Goal: Task Accomplishment & Management: Use online tool/utility

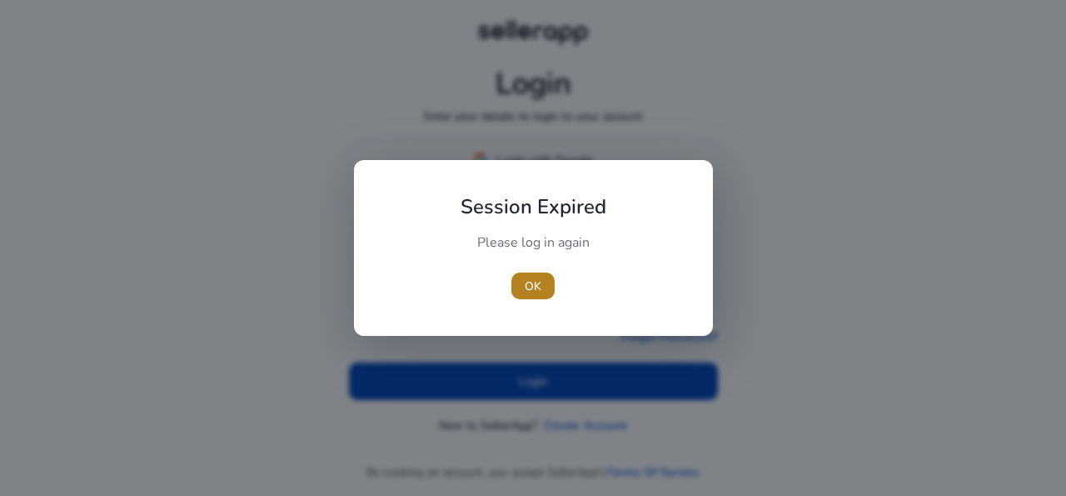
click at [534, 282] on span "OK" at bounding box center [533, 285] width 17 height 17
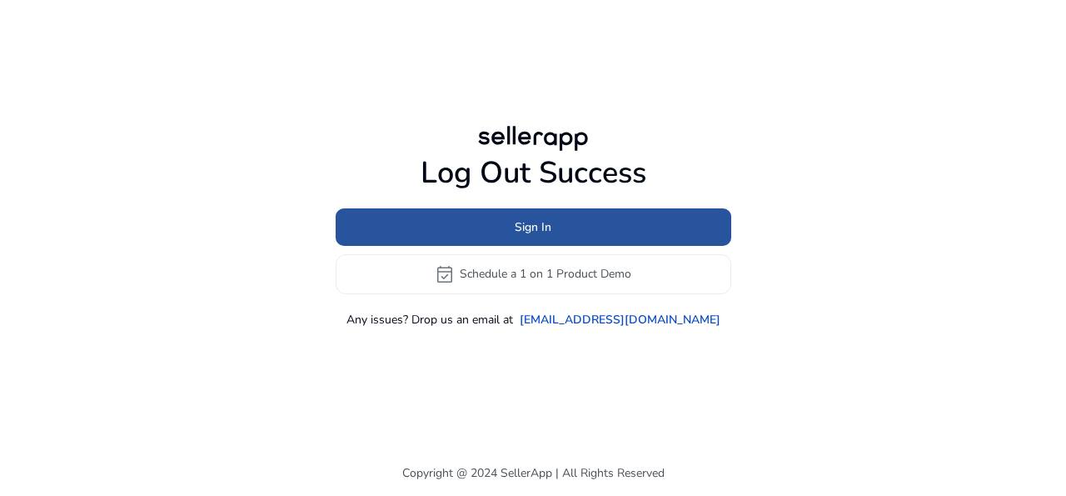
click at [600, 226] on span at bounding box center [534, 227] width 396 height 40
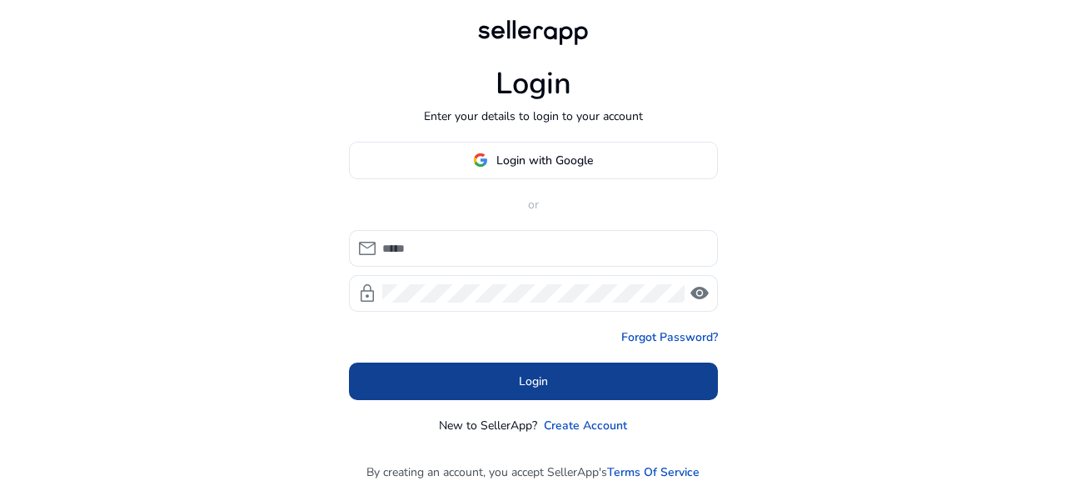
type input "**********"
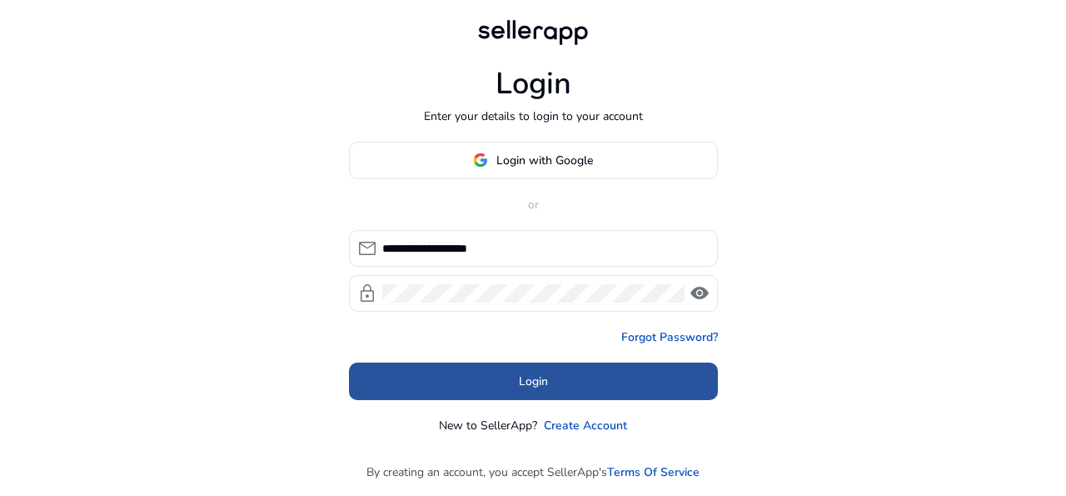
click at [560, 384] on span at bounding box center [533, 381] width 369 height 40
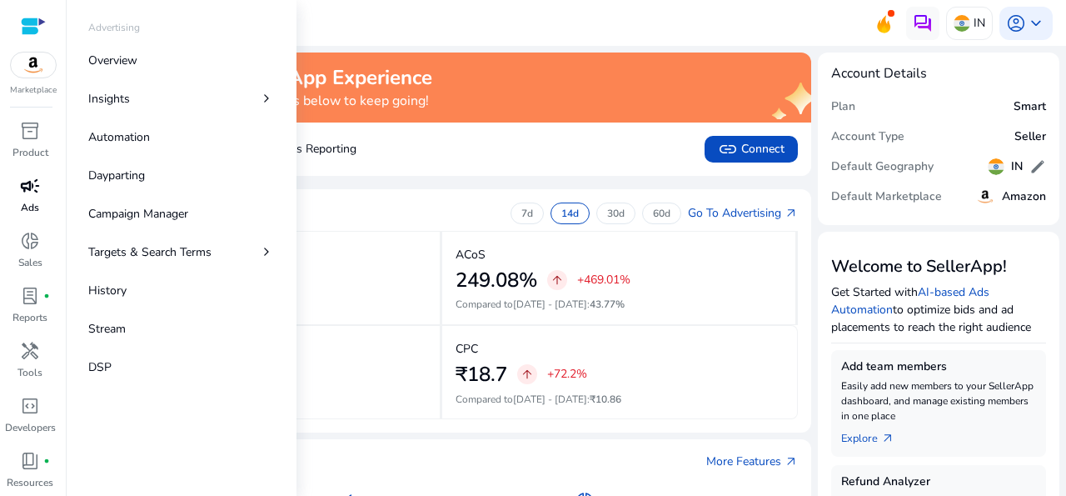
click at [23, 201] on p "Ads" at bounding box center [30, 207] width 18 height 15
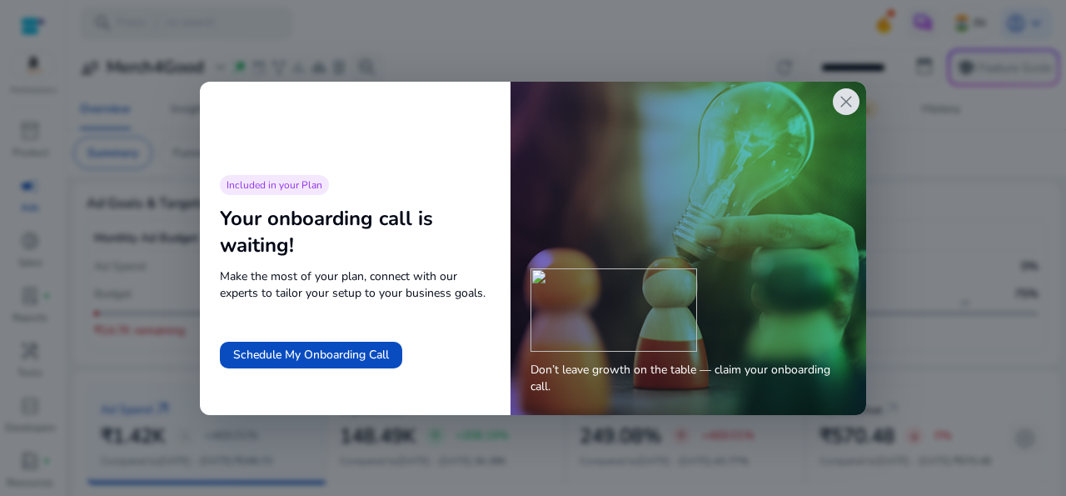
click at [847, 103] on span "close" at bounding box center [846, 102] width 20 height 20
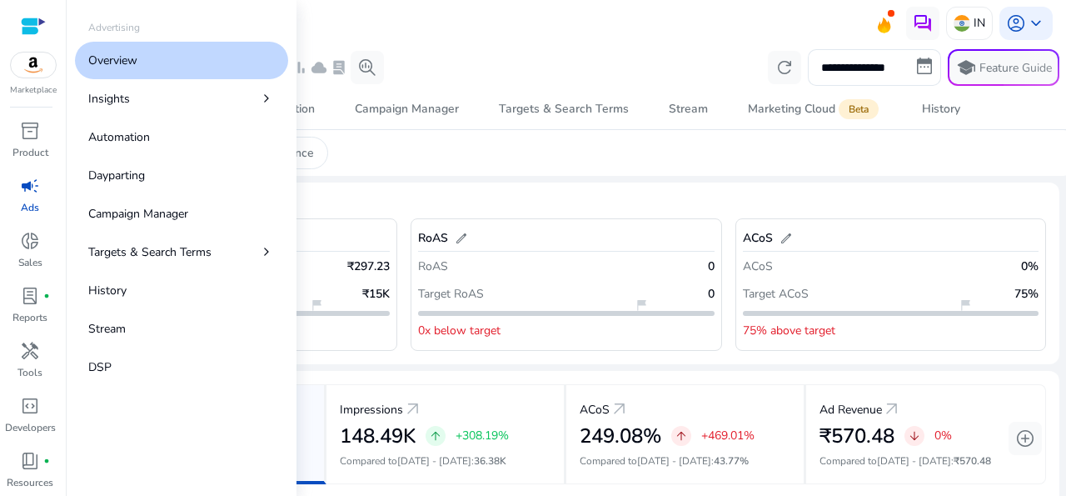
click at [31, 196] on span "campaign" at bounding box center [30, 186] width 20 height 20
click at [112, 72] on link "Overview" at bounding box center [181, 60] width 213 height 37
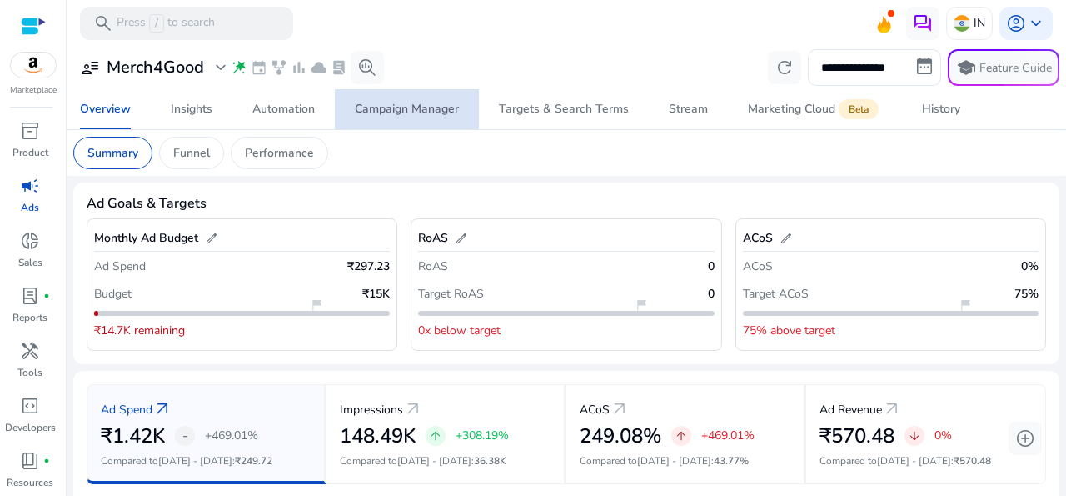
click at [413, 107] on div "Campaign Manager" at bounding box center [407, 109] width 104 height 12
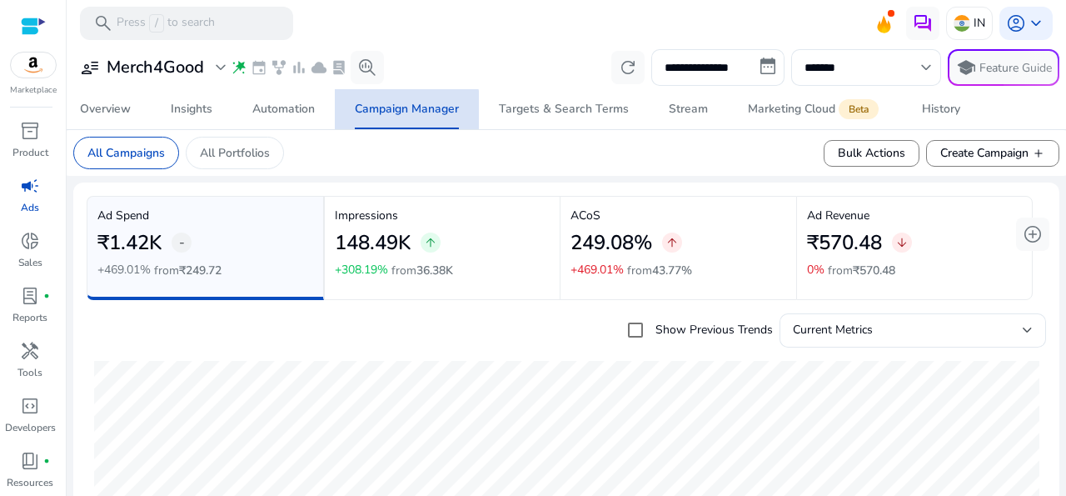
click at [401, 111] on div "Campaign Manager" at bounding box center [407, 109] width 104 height 12
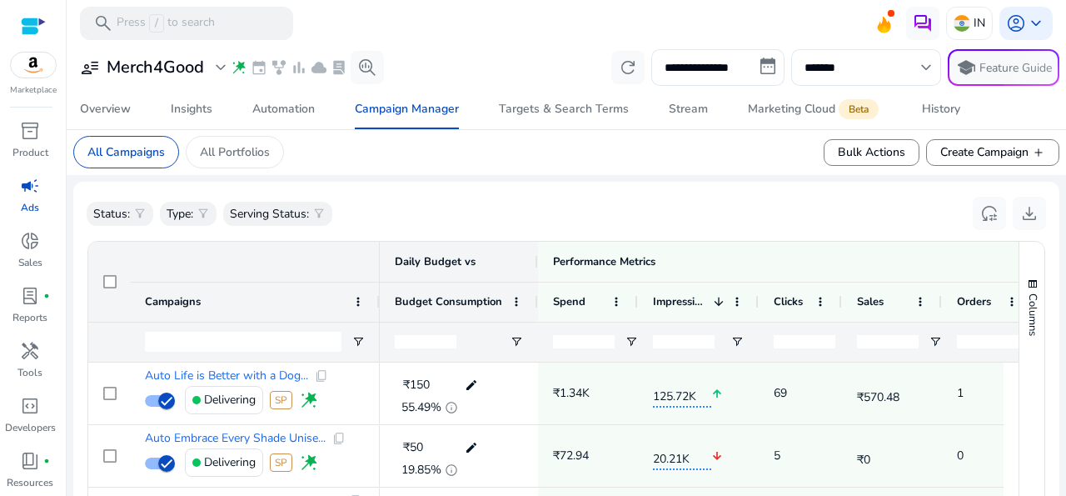
scroll to position [580, 0]
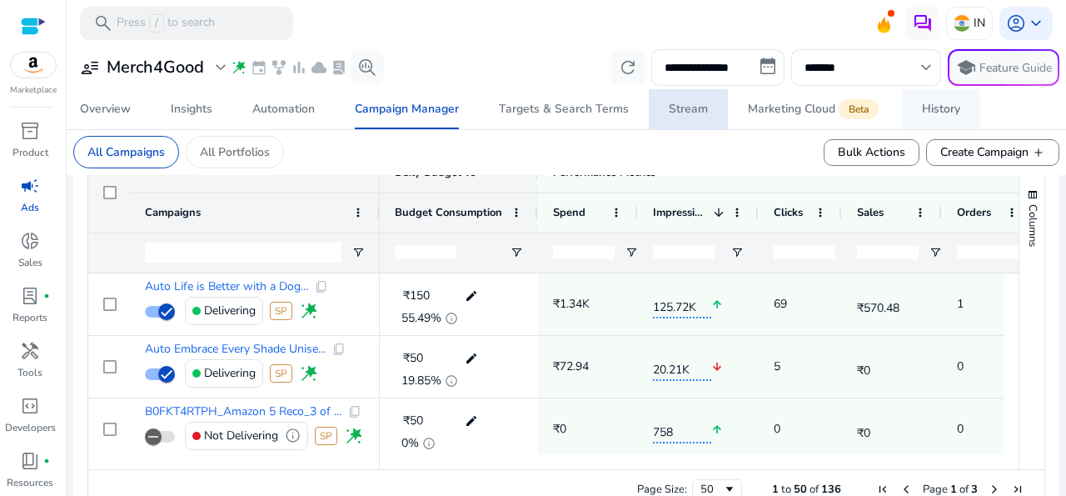
click at [936, 112] on div "History" at bounding box center [941, 109] width 38 height 12
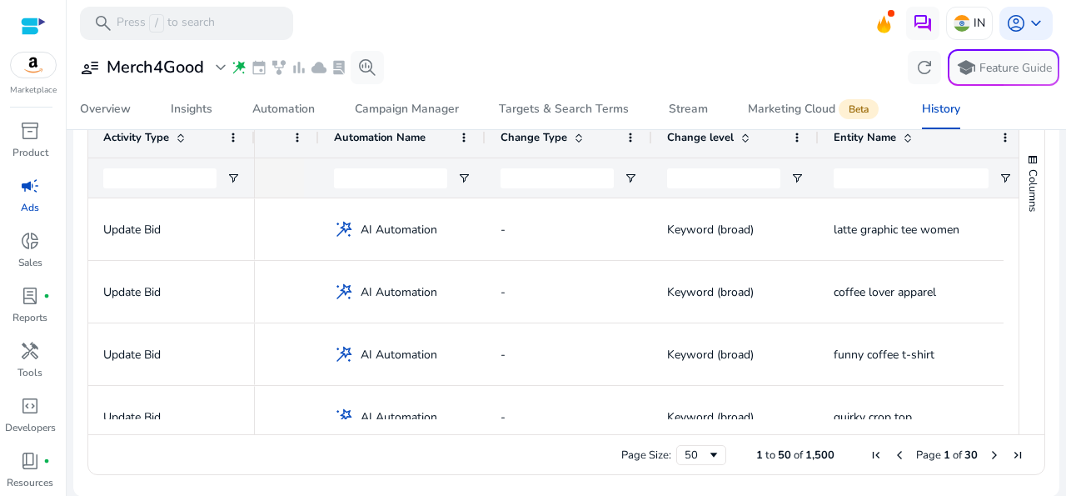
click at [579, 137] on span at bounding box center [578, 137] width 13 height 13
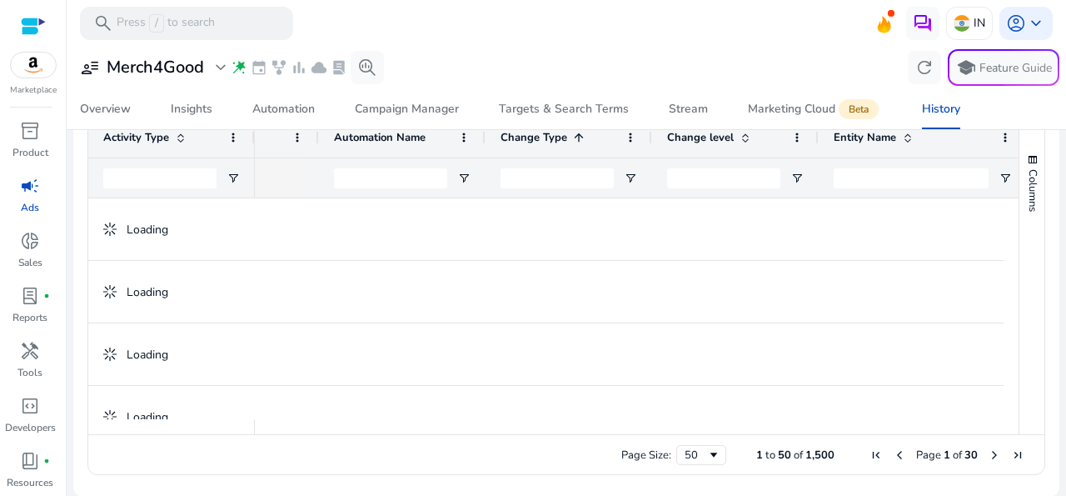
click at [579, 137] on span at bounding box center [578, 137] width 13 height 13
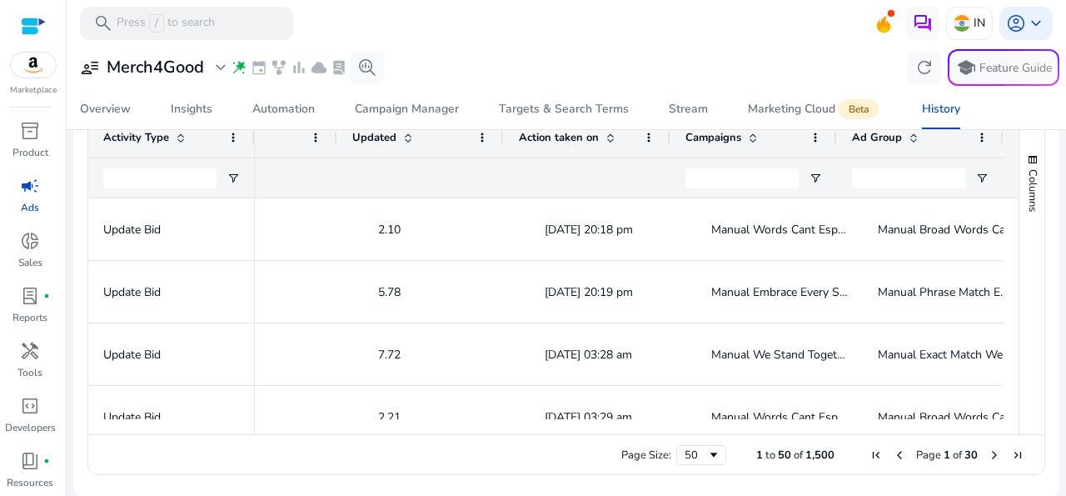
scroll to position [0, 972]
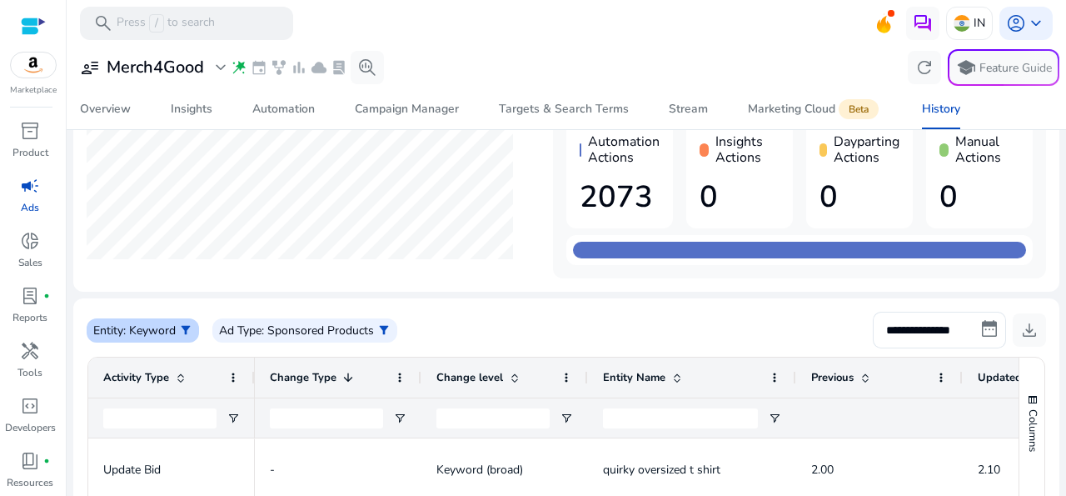
click at [187, 325] on span "filter_alt" at bounding box center [185, 329] width 13 height 13
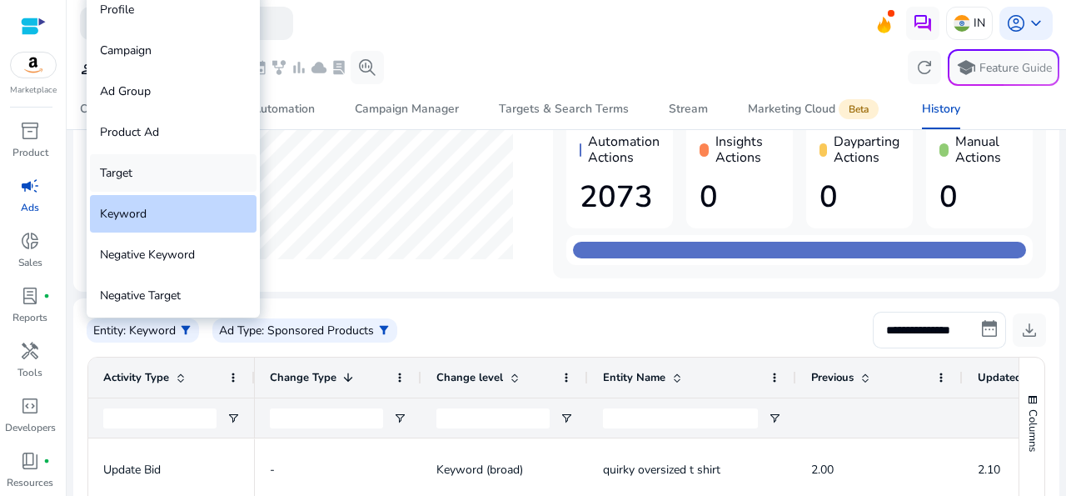
click at [127, 179] on div "Target" at bounding box center [173, 172] width 167 height 37
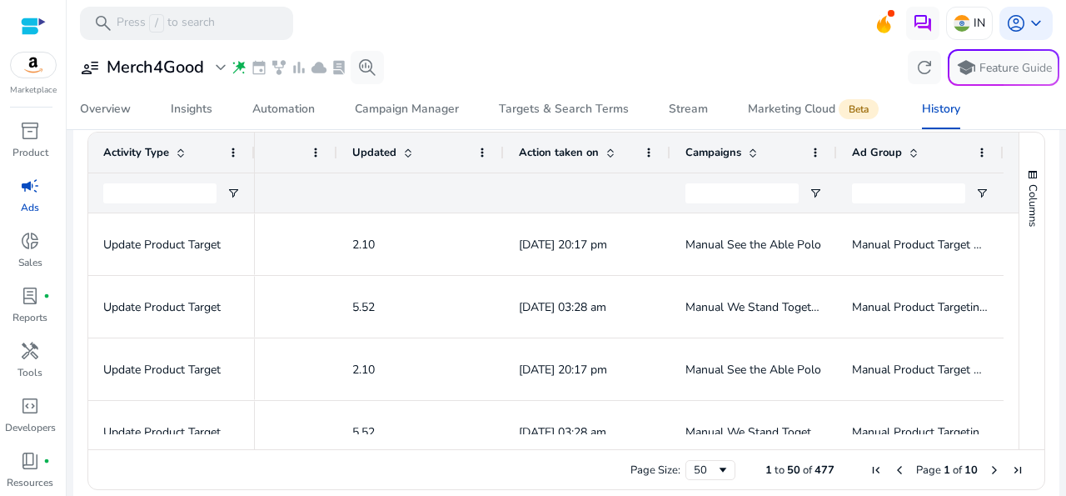
scroll to position [0, 946]
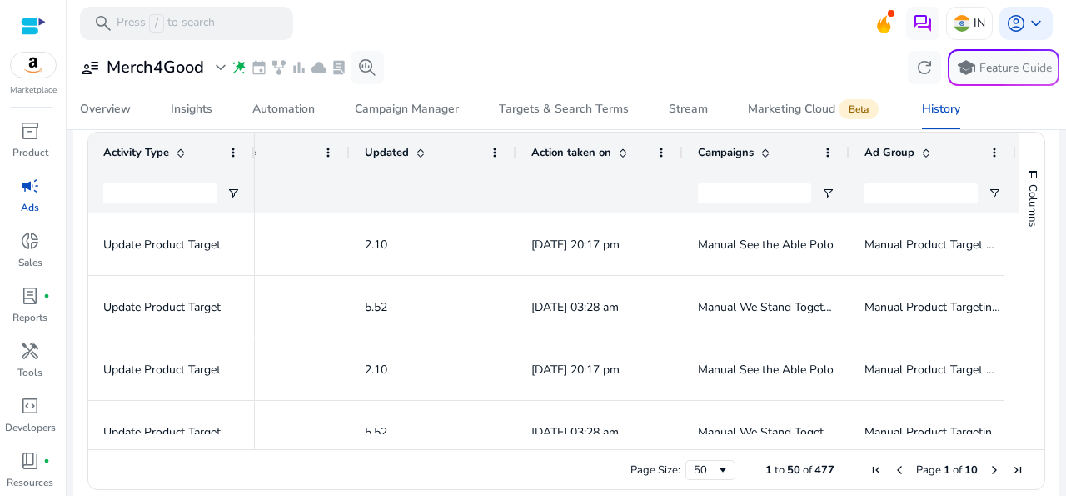
click at [733, 157] on span "Campaigns" at bounding box center [726, 152] width 56 height 15
click at [178, 154] on span at bounding box center [180, 152] width 13 height 13
click at [179, 149] on span at bounding box center [180, 152] width 13 height 13
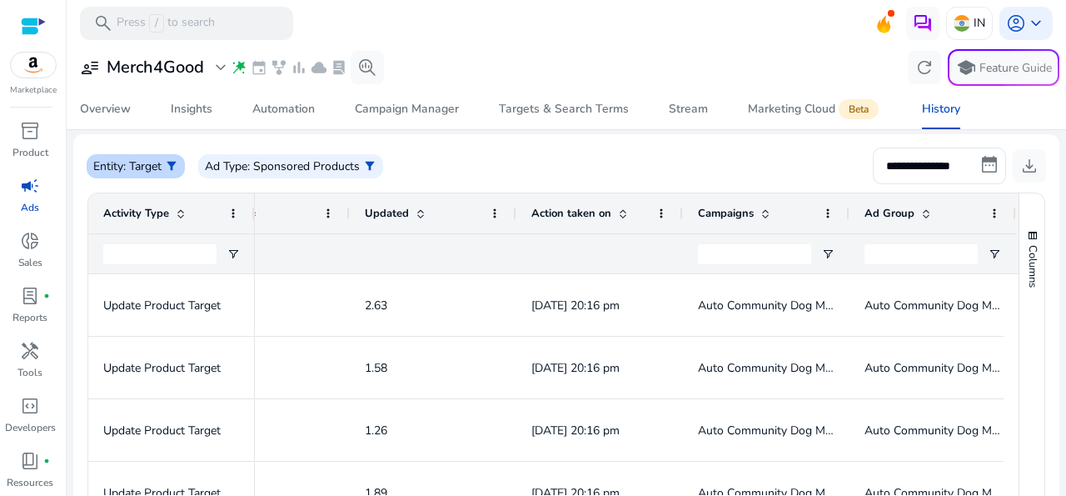
click at [172, 162] on span "filter_alt" at bounding box center [171, 165] width 13 height 13
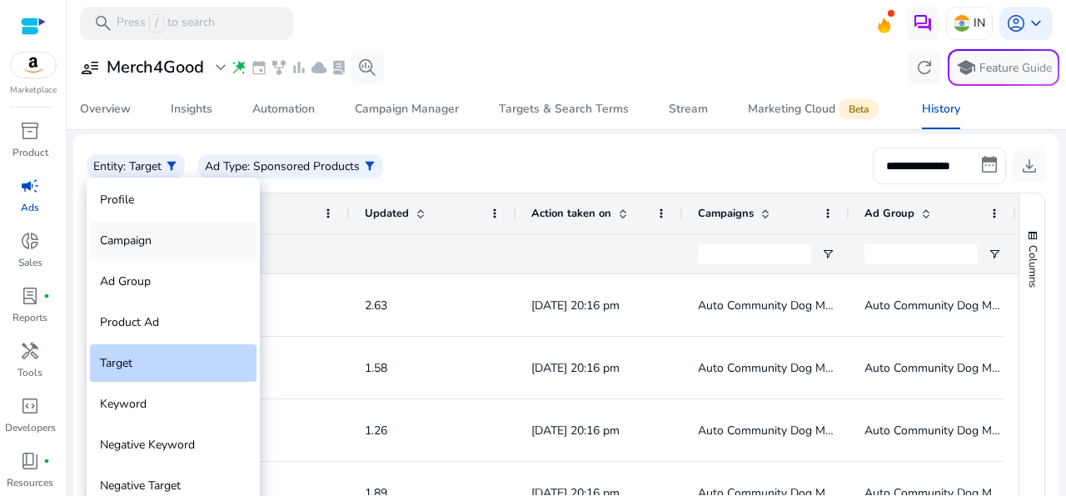
click at [147, 237] on div "Campaign" at bounding box center [173, 240] width 167 height 37
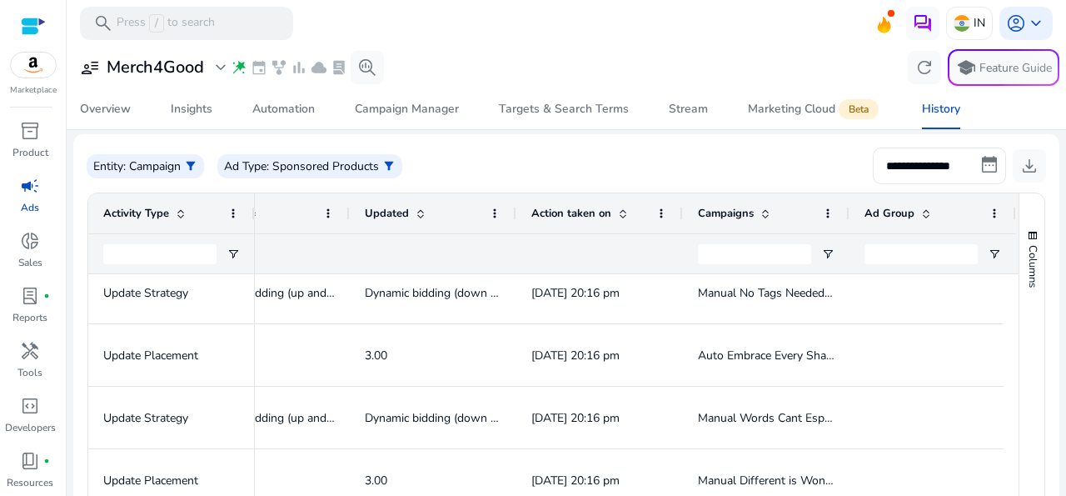
scroll to position [2698, 0]
click at [439, 103] on div "Campaign Manager" at bounding box center [407, 109] width 104 height 12
click at [427, 114] on div "Campaign Manager" at bounding box center [407, 109] width 104 height 12
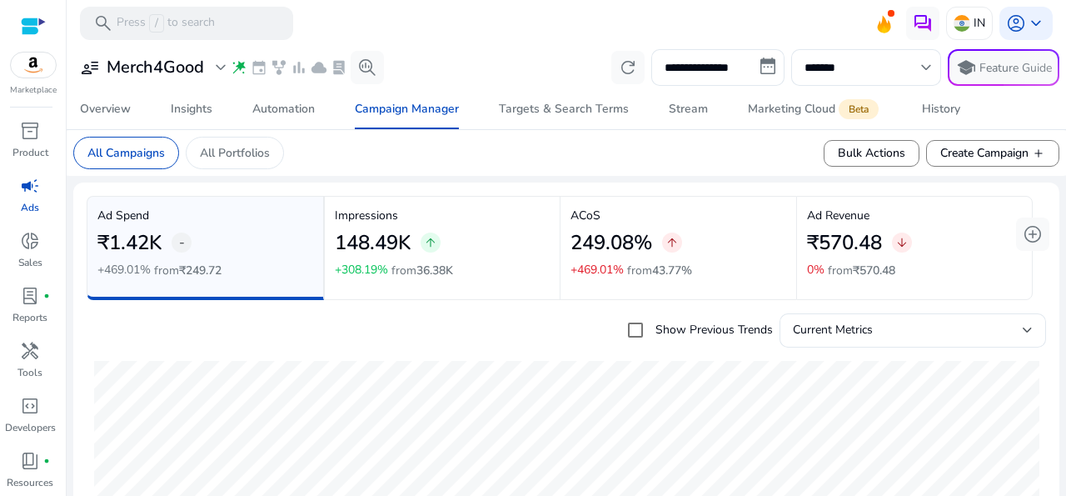
scroll to position [591, 0]
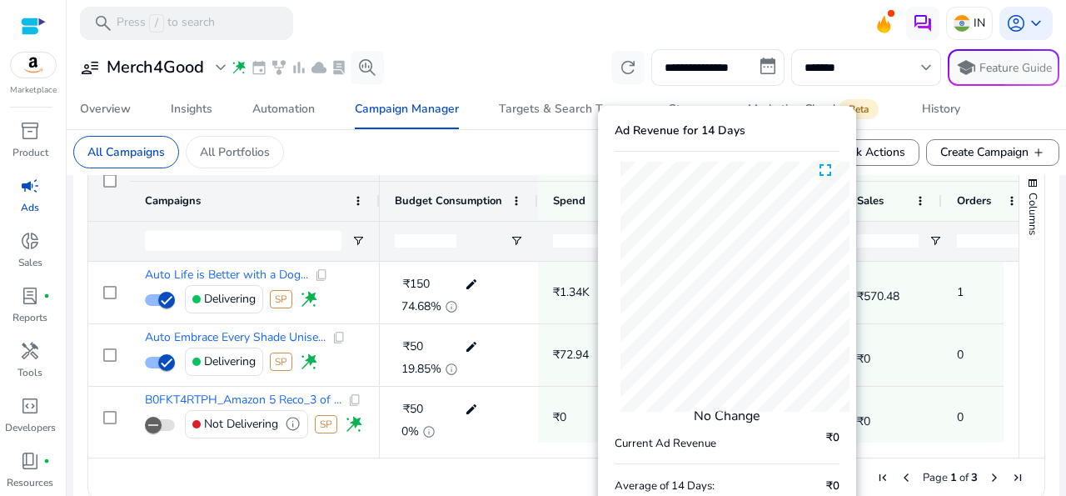
click at [309, 16] on mat-toolbar "search Press / to search IN account_circle keyboard_arrow_down" at bounding box center [566, 23] width 999 height 46
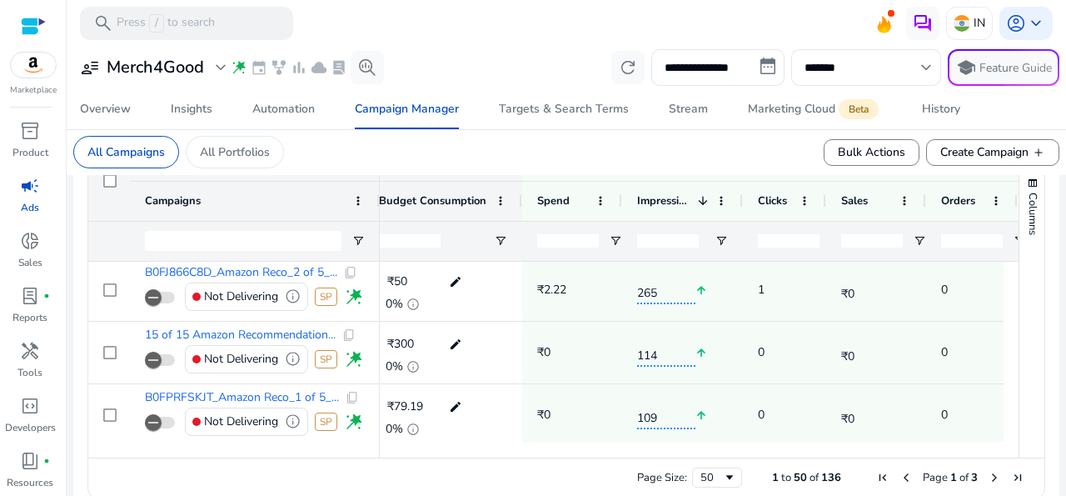
scroll to position [0, 0]
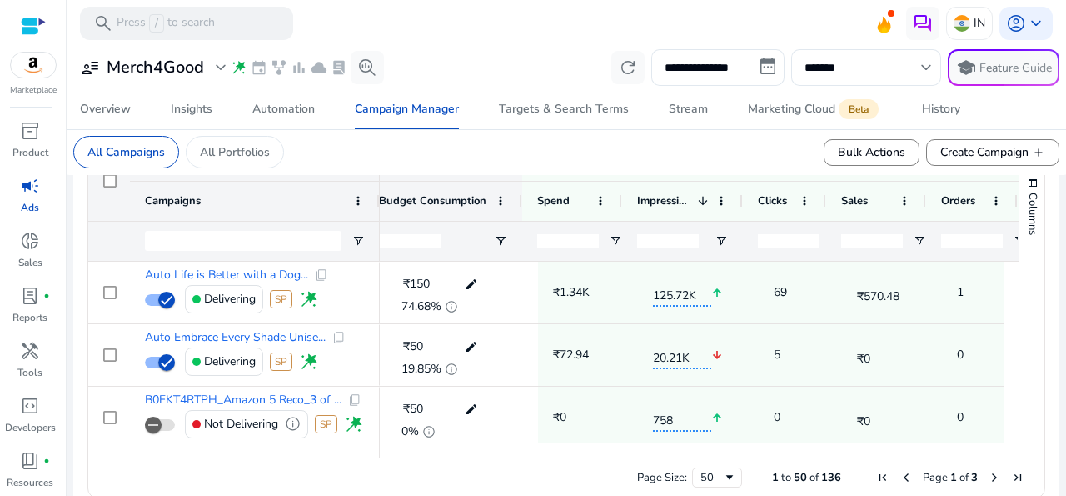
scroll to position [0, 16]
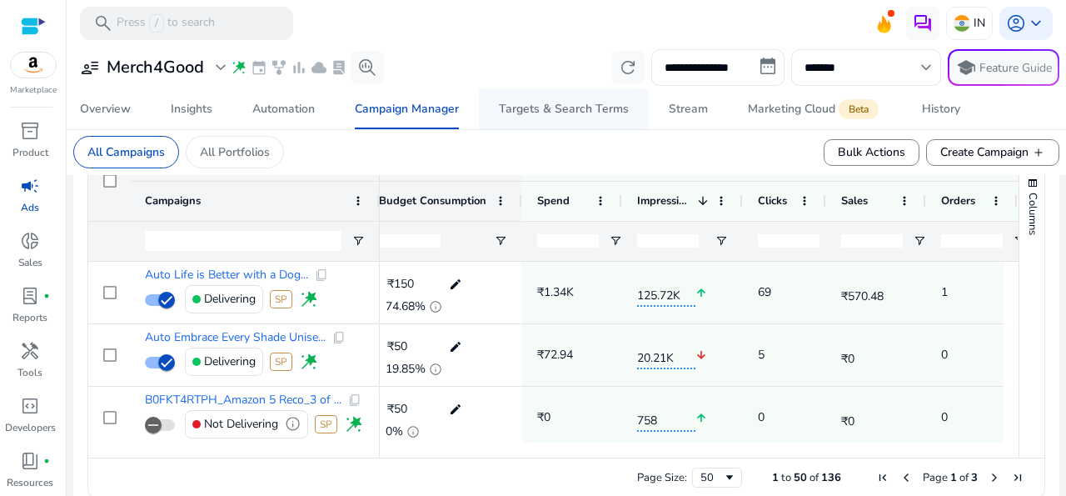
click at [526, 110] on div "Targets & Search Terms" at bounding box center [564, 109] width 130 height 12
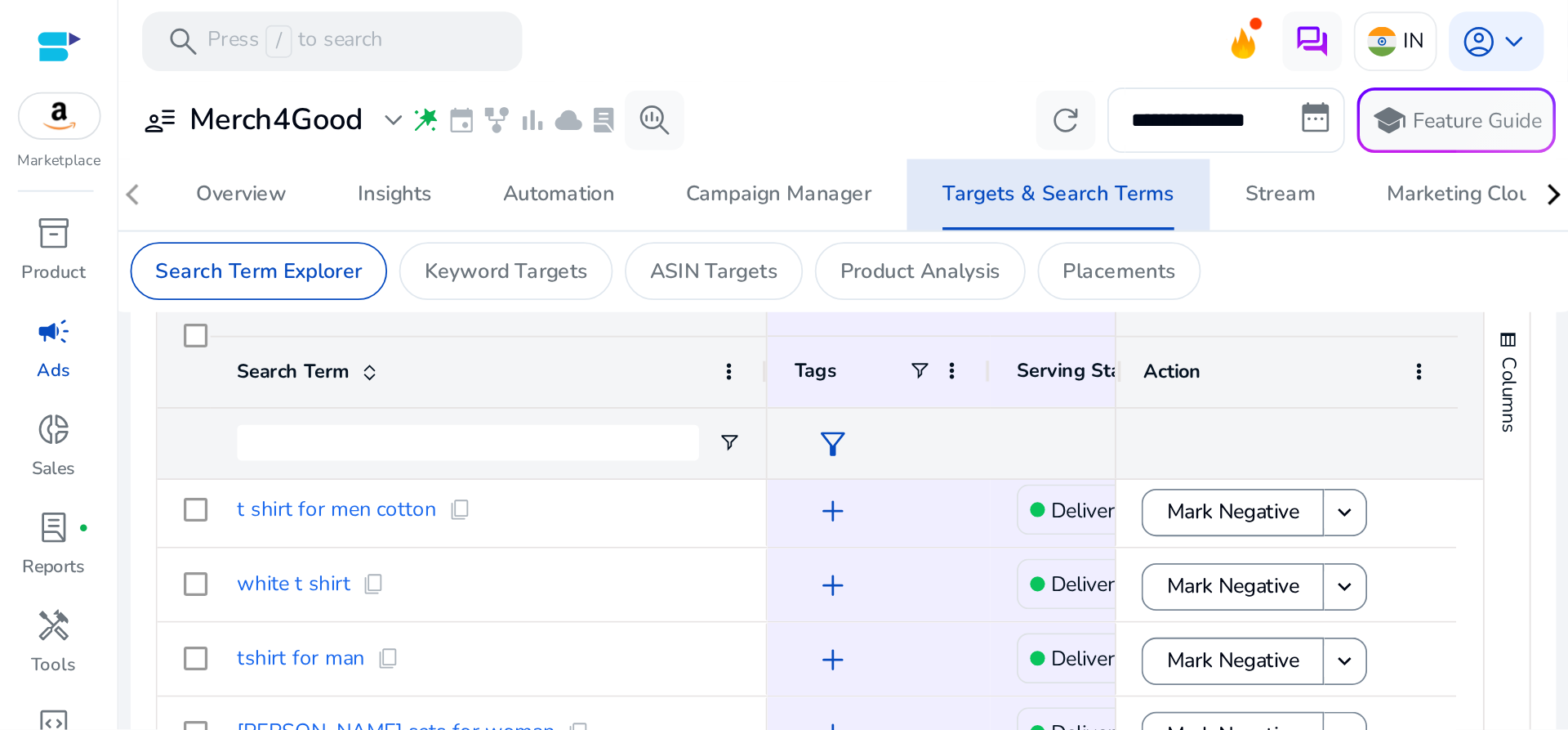
scroll to position [558, 0]
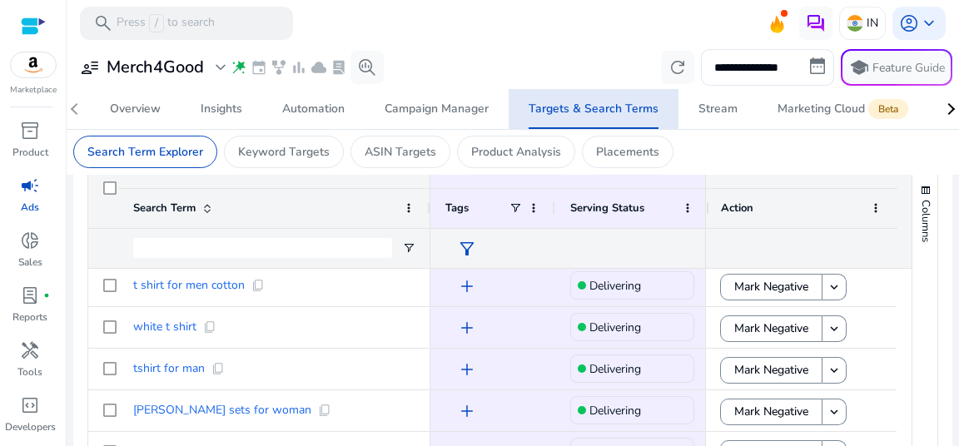
click at [782, 60] on div "**********" at bounding box center [512, 67] width 879 height 37
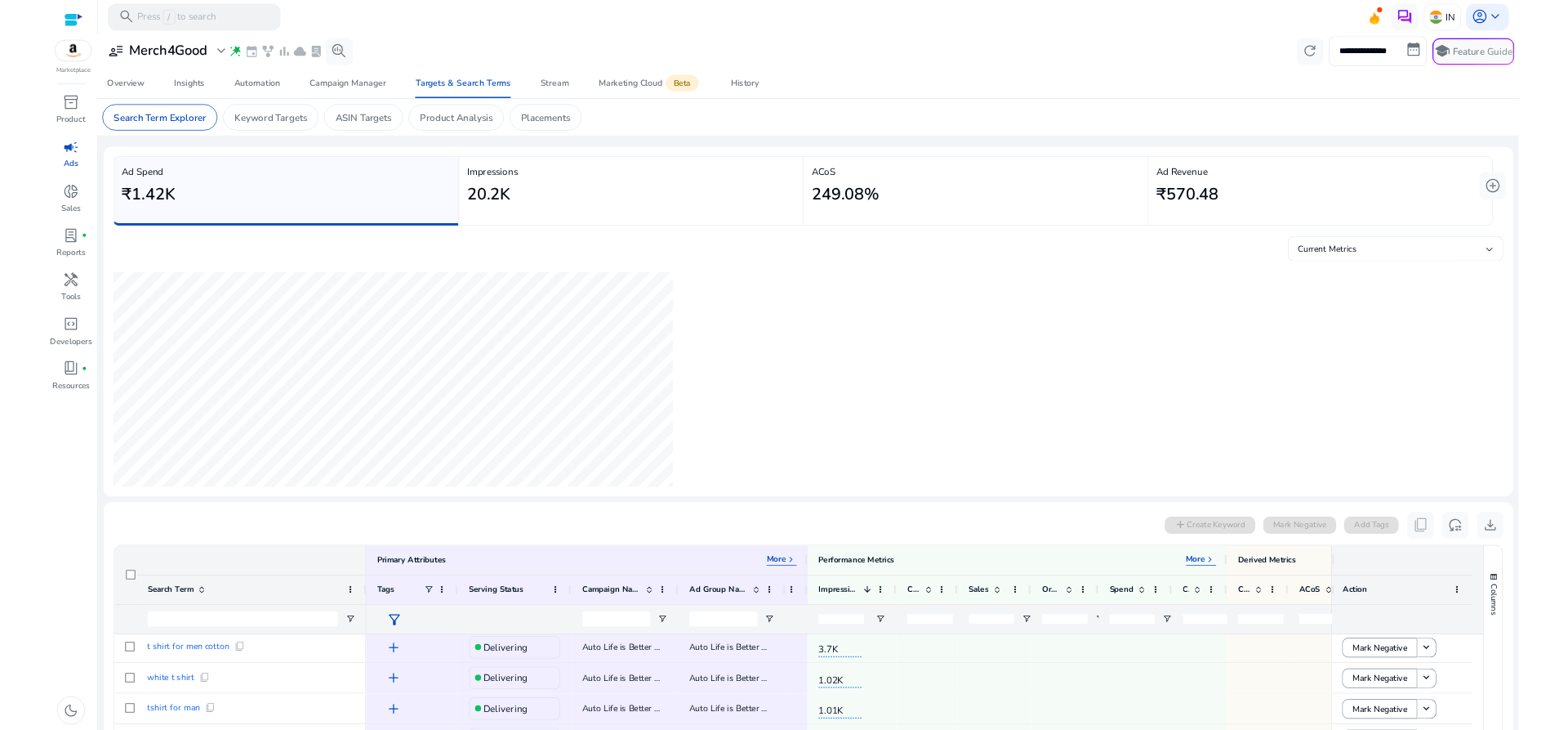
scroll to position [43, 0]
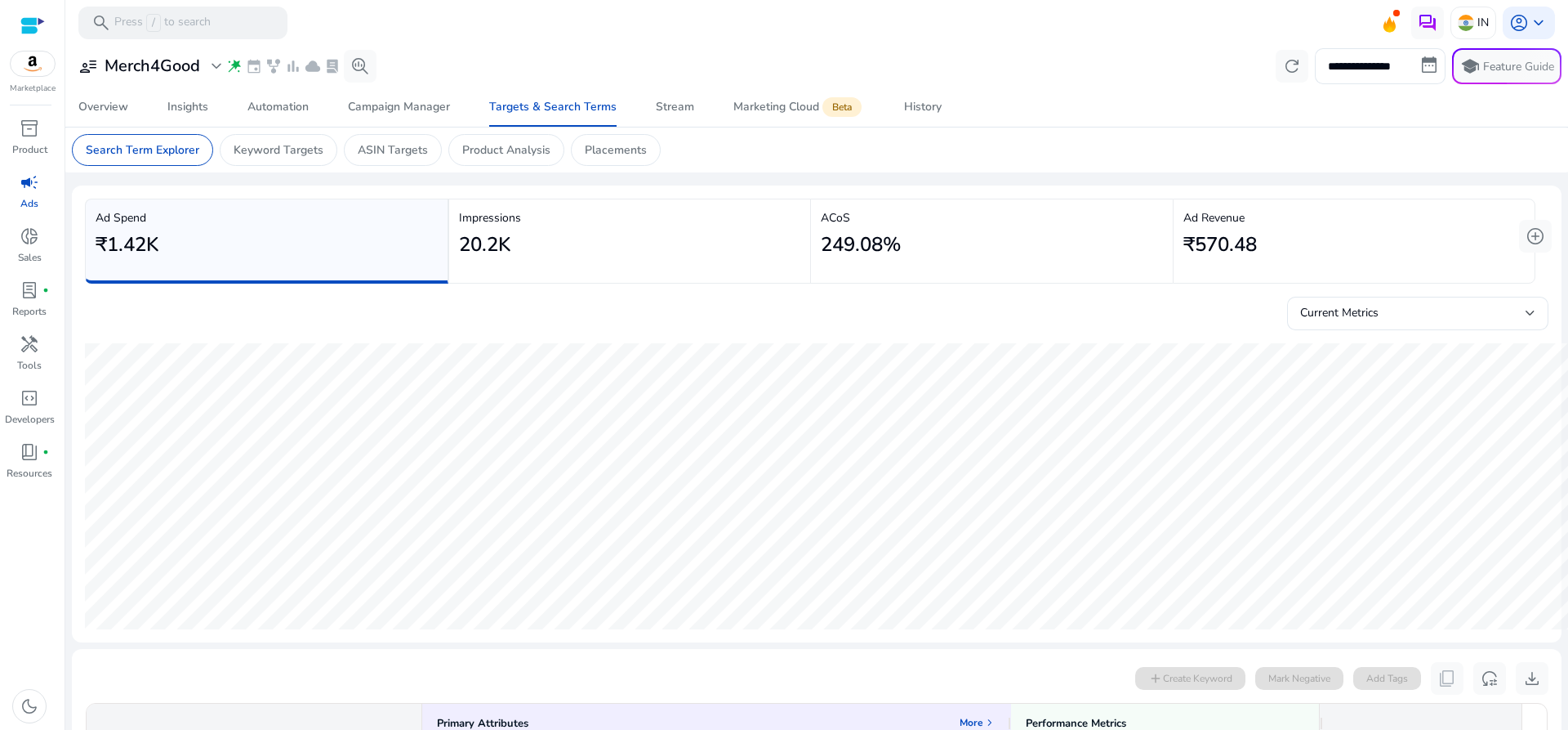
click at [1044, 68] on div "**********" at bounding box center [816, 66] width 1490 height 36
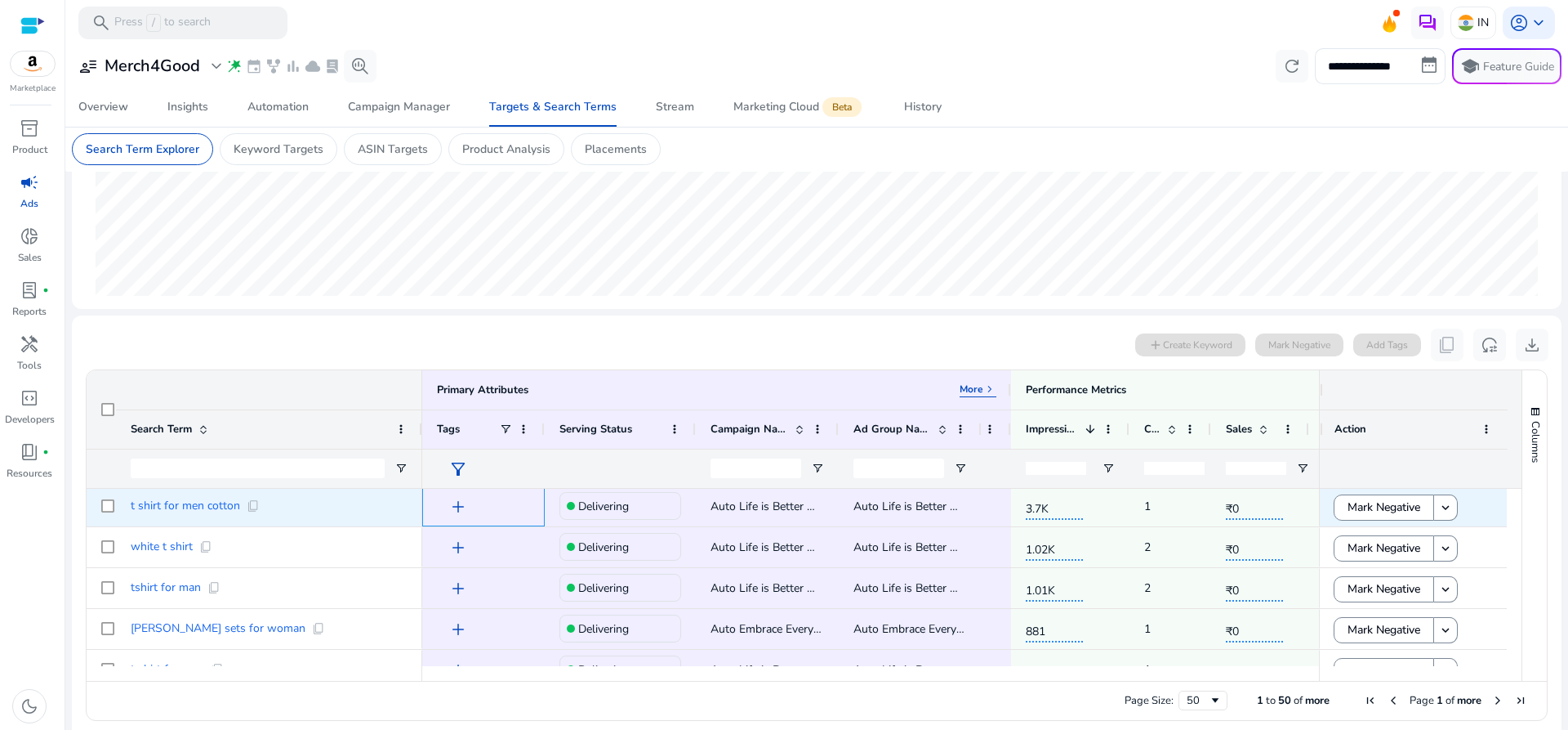
click at [457, 486] on span "add" at bounding box center [458, 506] width 20 height 20
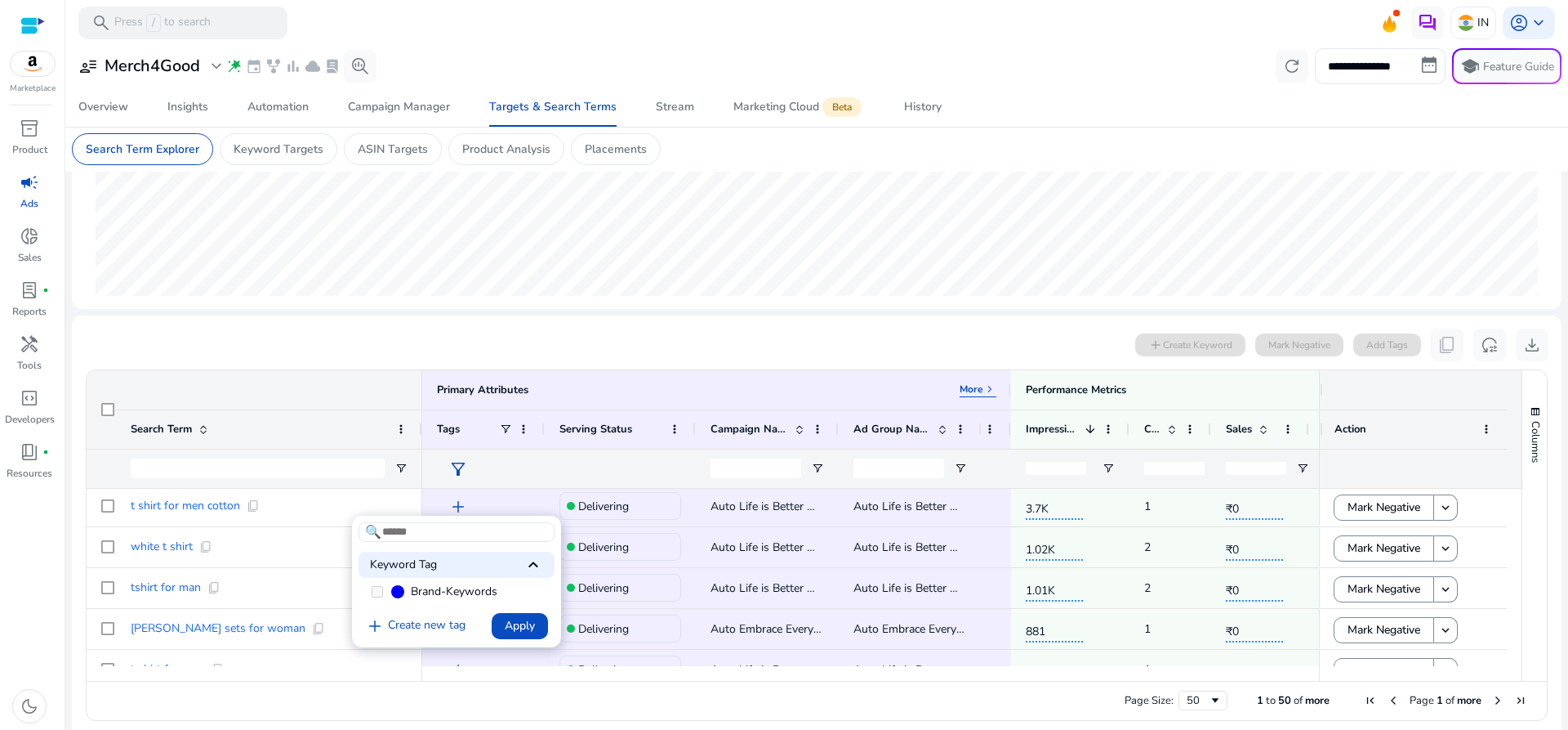
click at [970, 382] on div at bounding box center [784, 365] width 1568 height 730
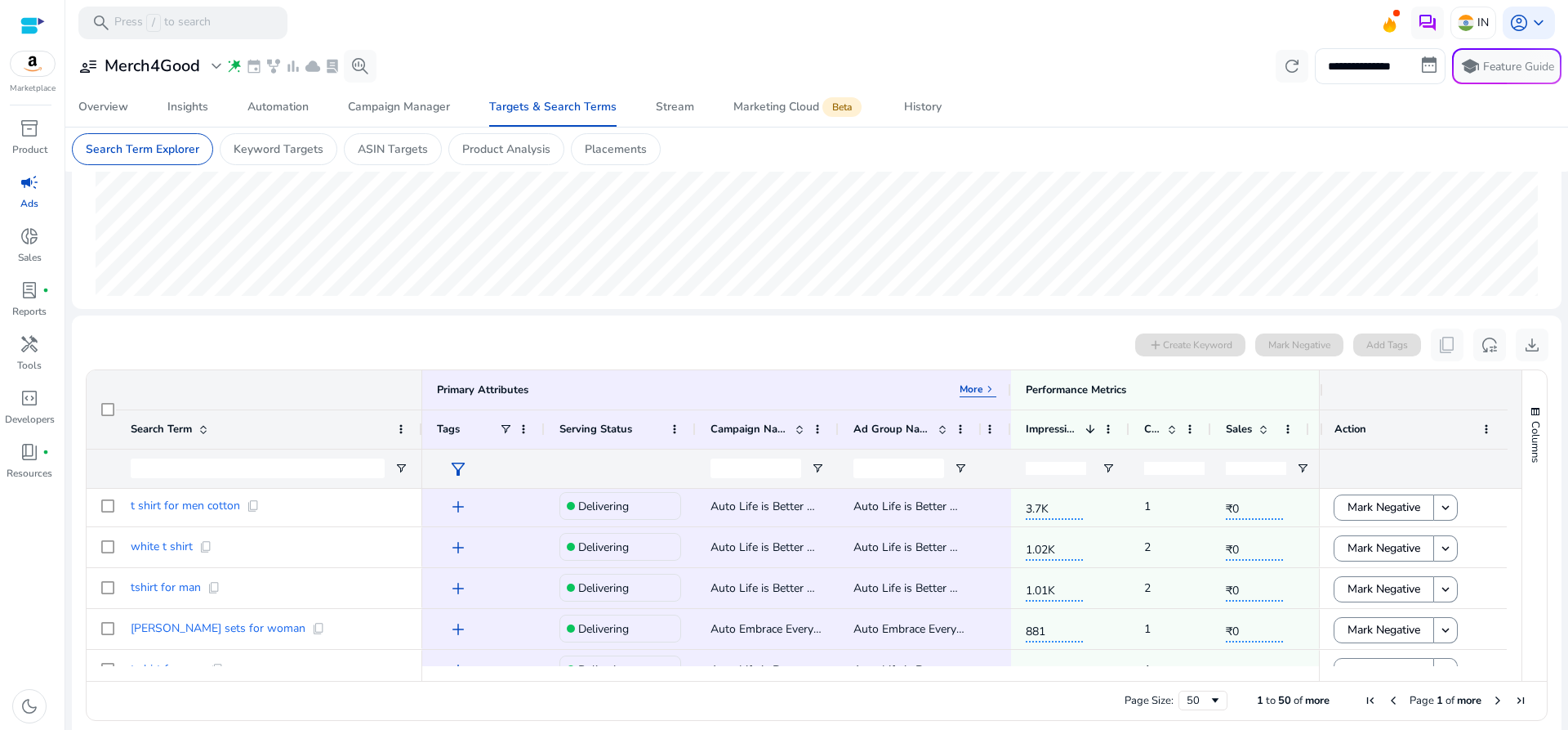
click at [970, 382] on div "Primary Attributes More keyboard_arrow_right" at bounding box center [717, 390] width 588 height 39
click at [974, 390] on p "More" at bounding box center [972, 389] width 24 height 13
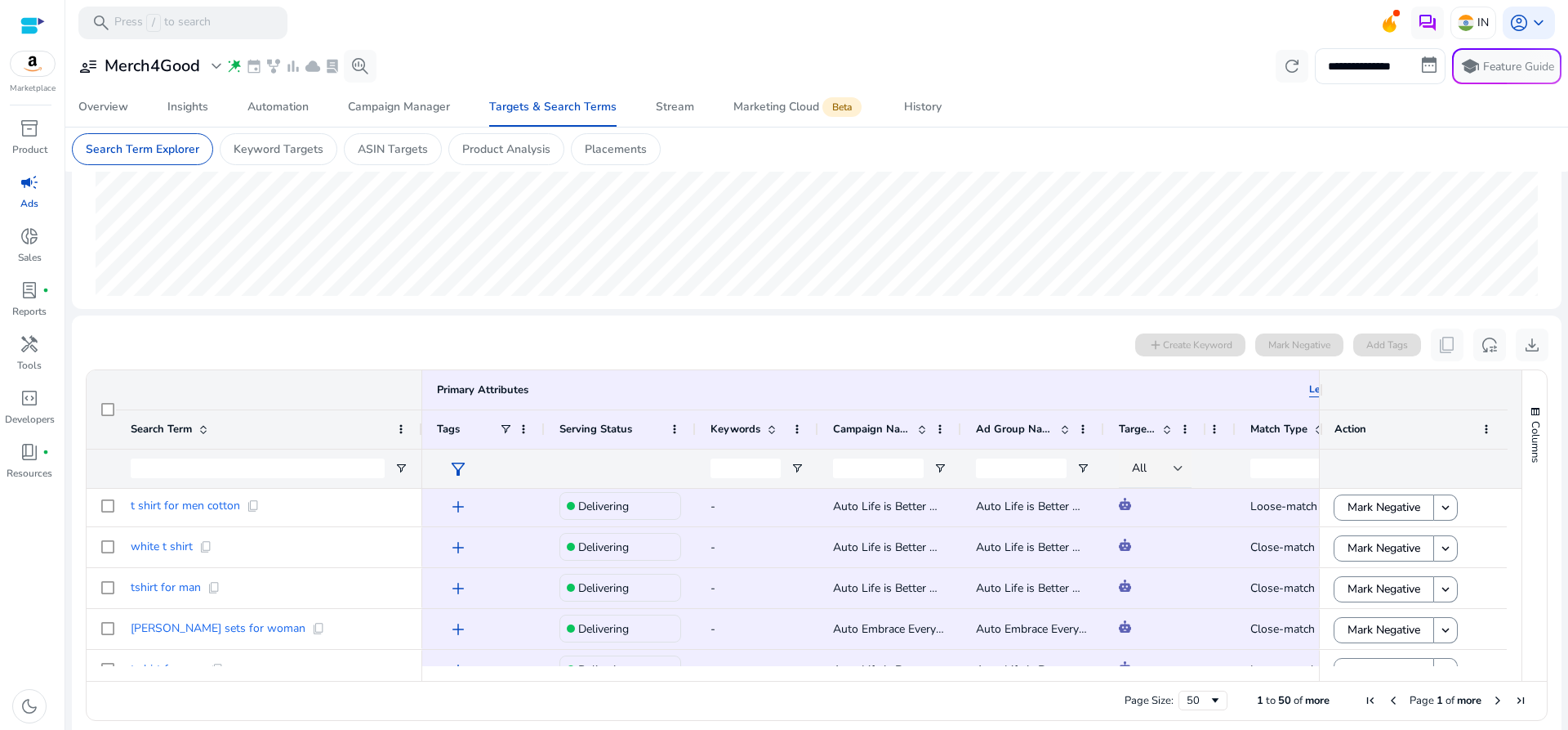
scroll to position [0, 305]
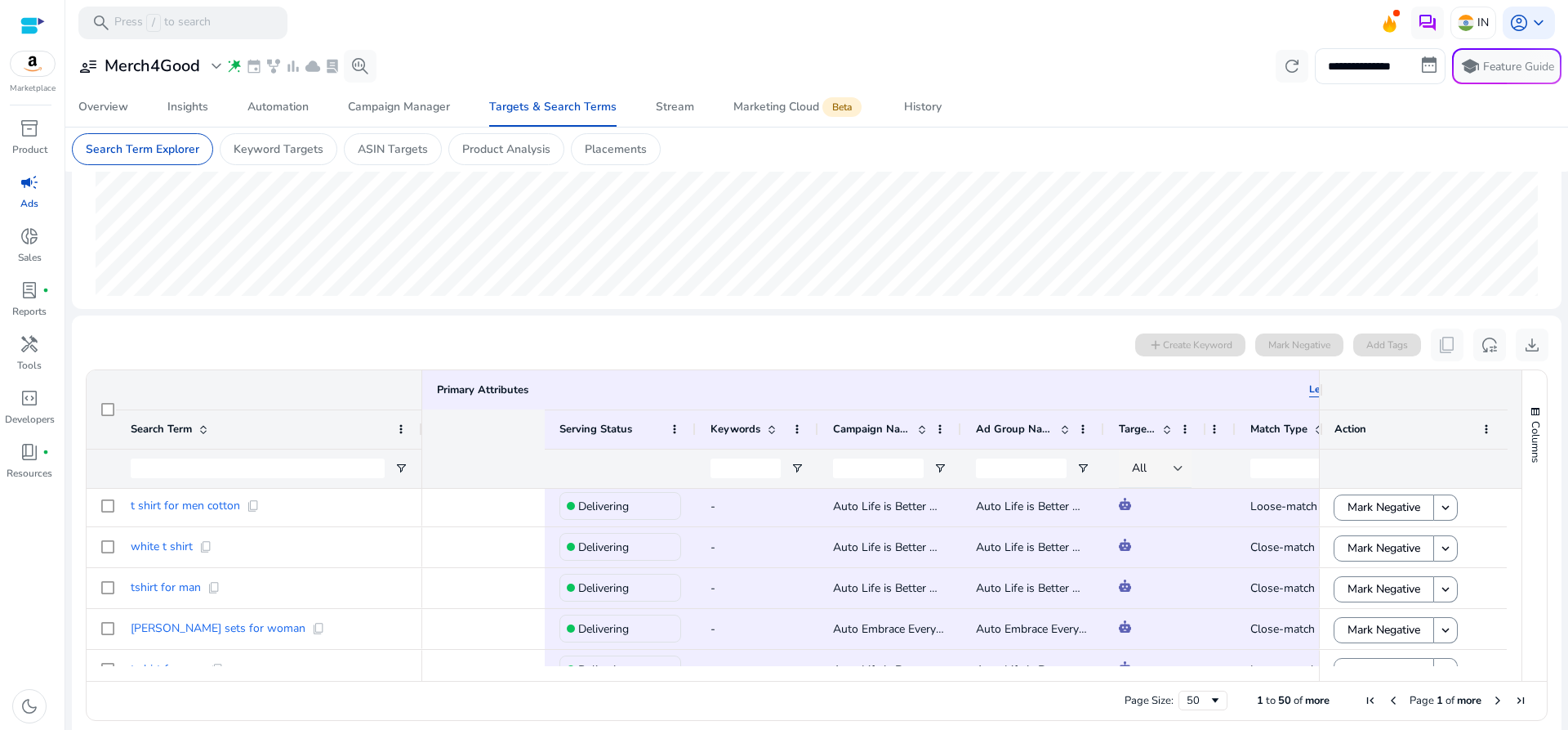
click at [1044, 467] on div at bounding box center [1179, 468] width 10 height 7
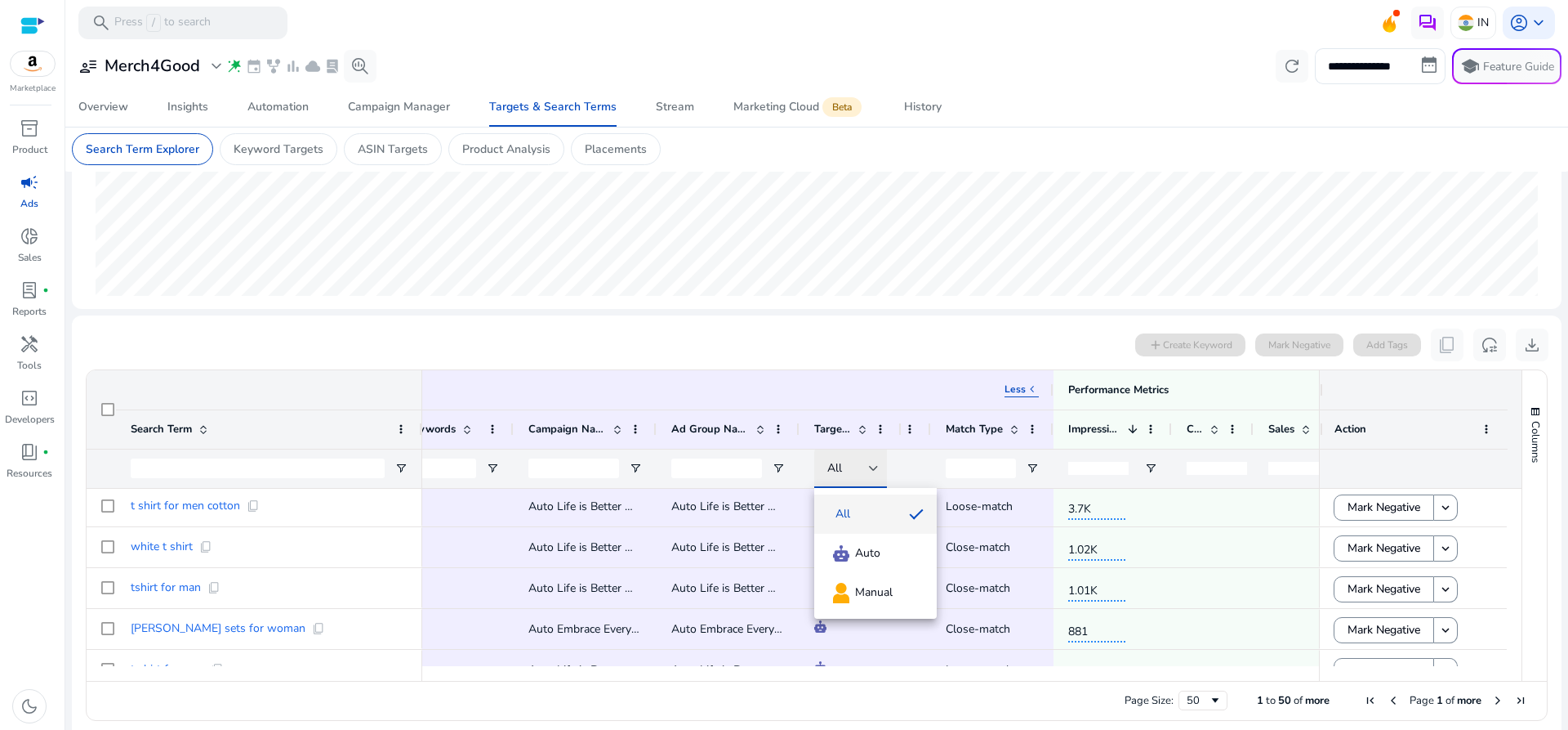
click at [877, 467] on div at bounding box center [784, 365] width 1568 height 730
click at [877, 467] on div at bounding box center [874, 468] width 10 height 7
click at [870, 486] on div "All Auto Manual" at bounding box center [875, 552] width 123 height 130
click at [894, 486] on span "Manual" at bounding box center [876, 593] width 96 height 24
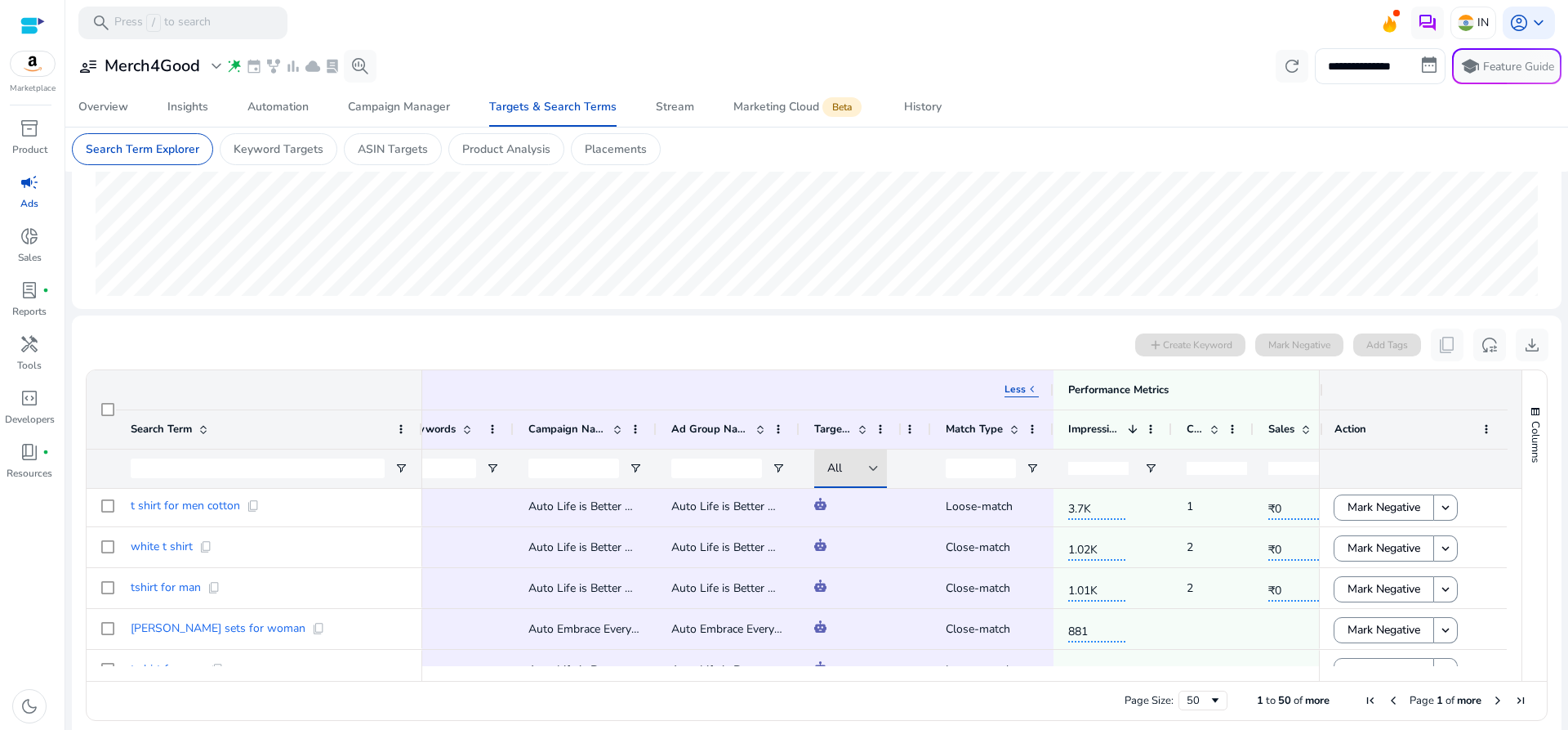
click at [894, 486] on div at bounding box center [850, 547] width 102 height 40
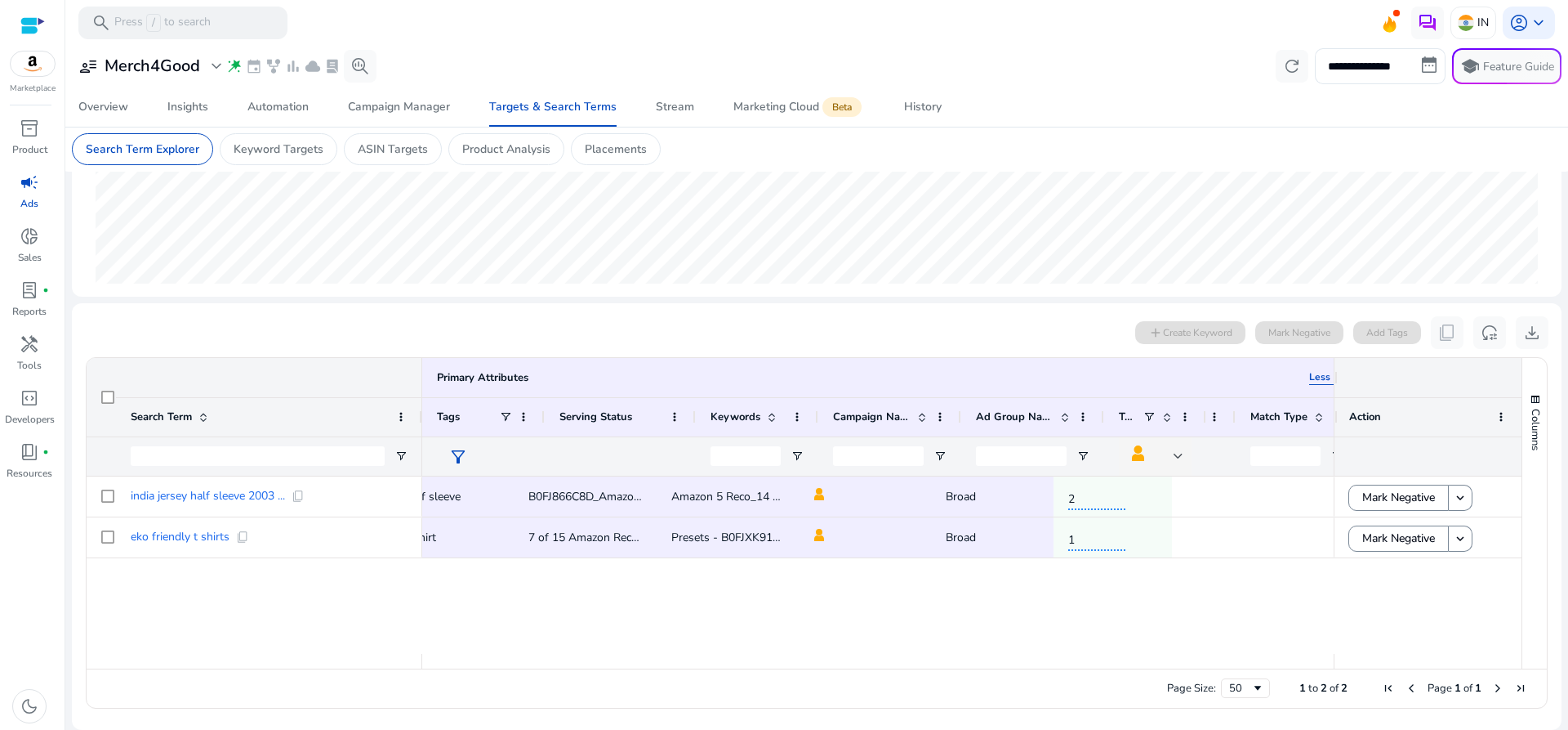
scroll to position [0, 0]
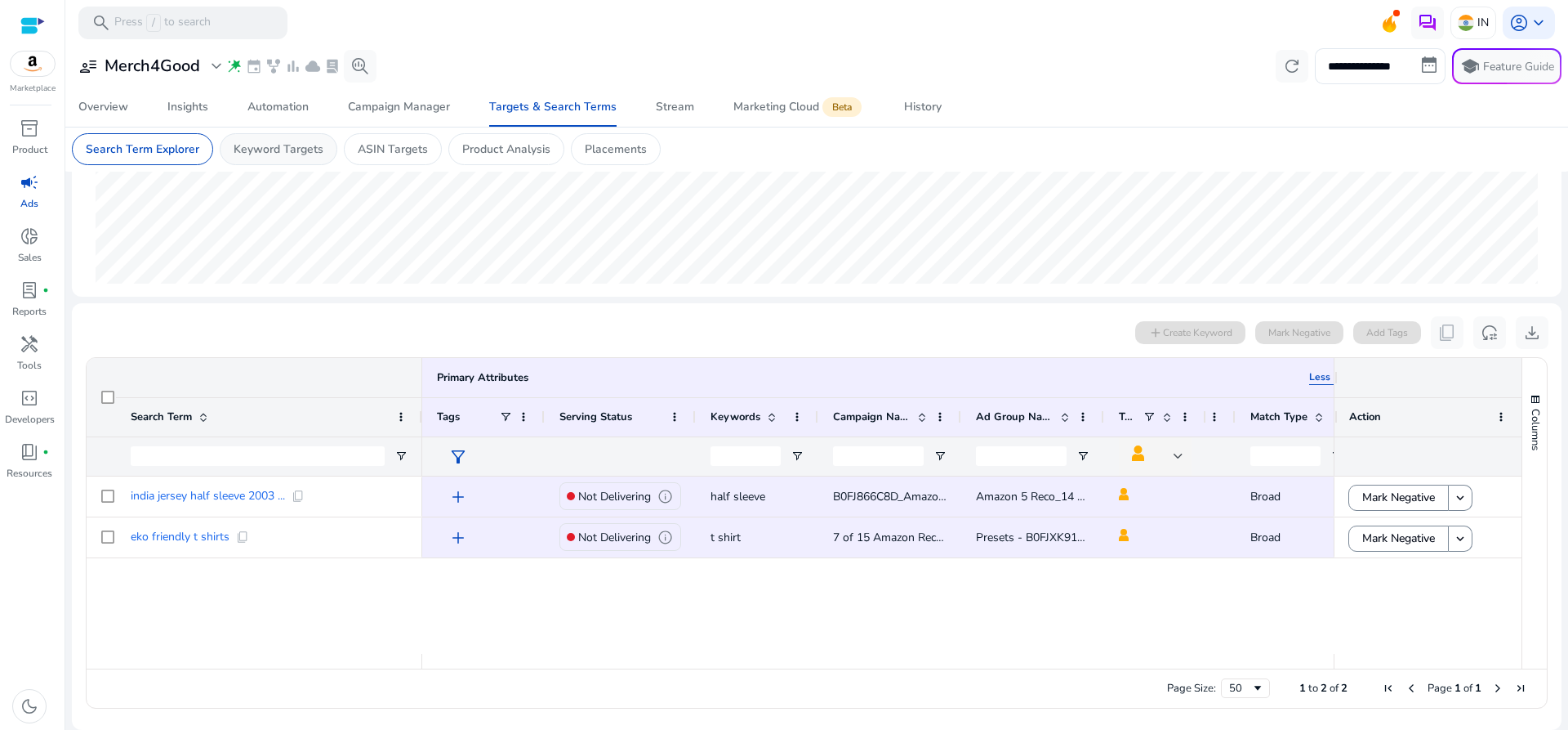
click at [295, 148] on p "Keyword Targets" at bounding box center [278, 148] width 90 height 17
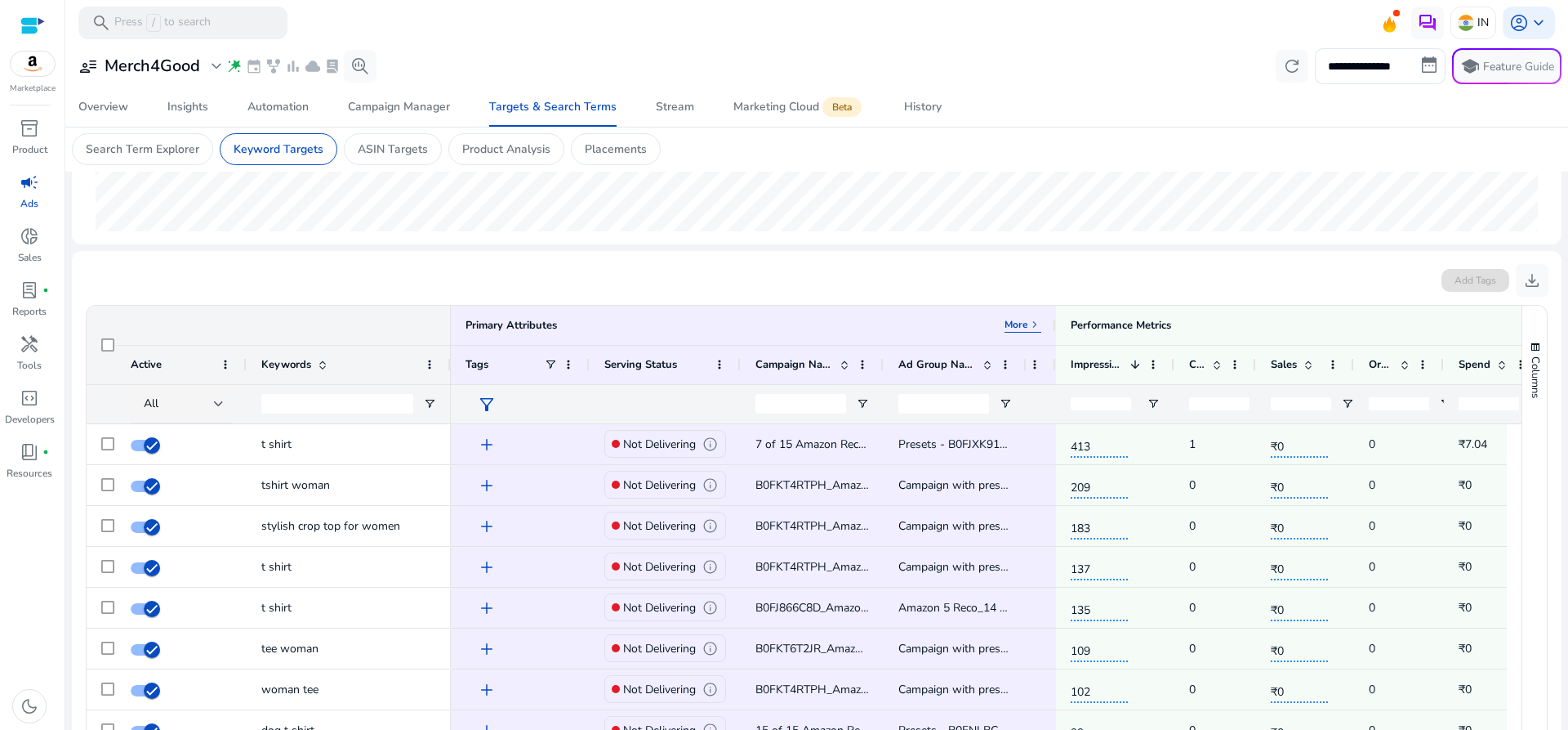
scroll to position [492, 0]
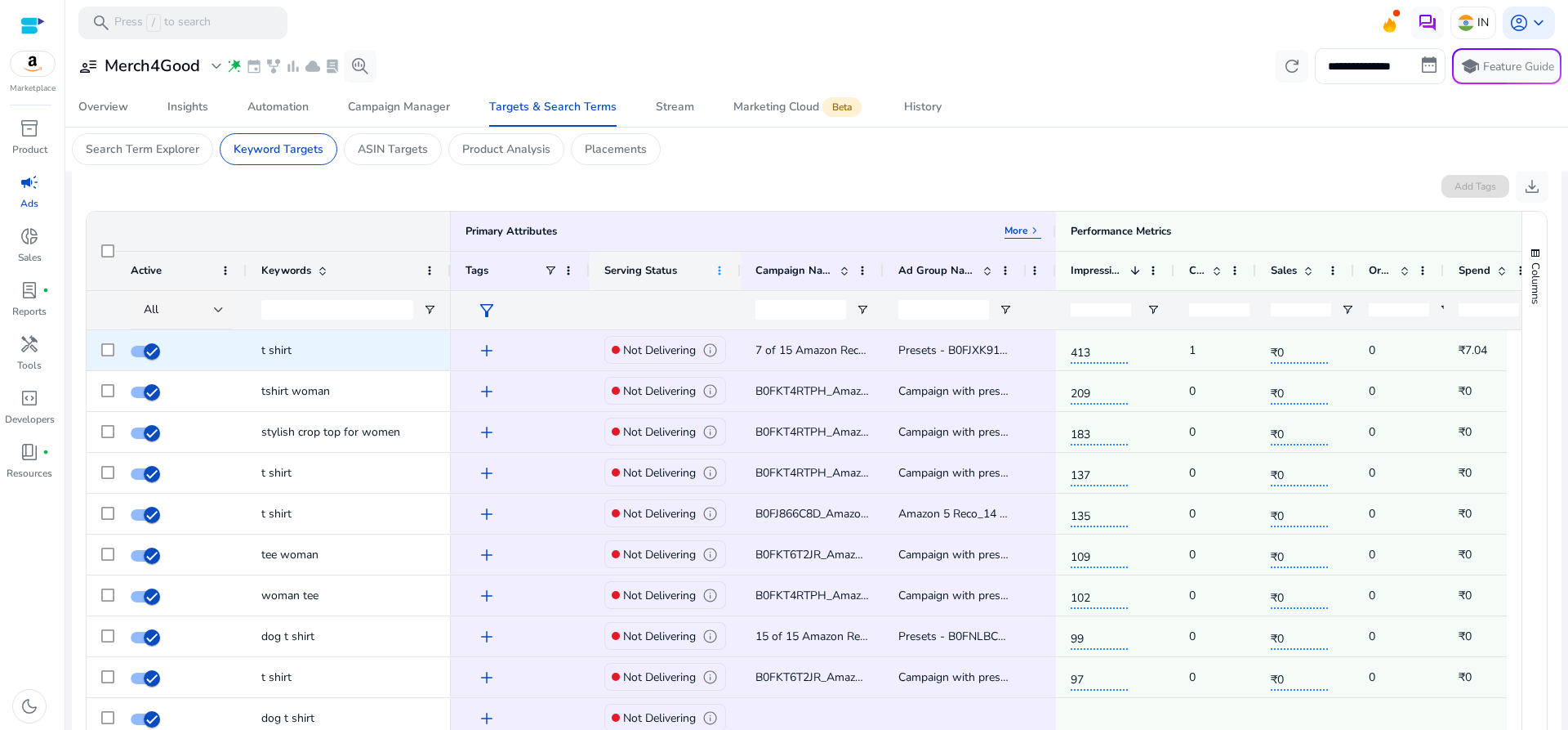
click at [722, 276] on span at bounding box center [719, 270] width 13 height 13
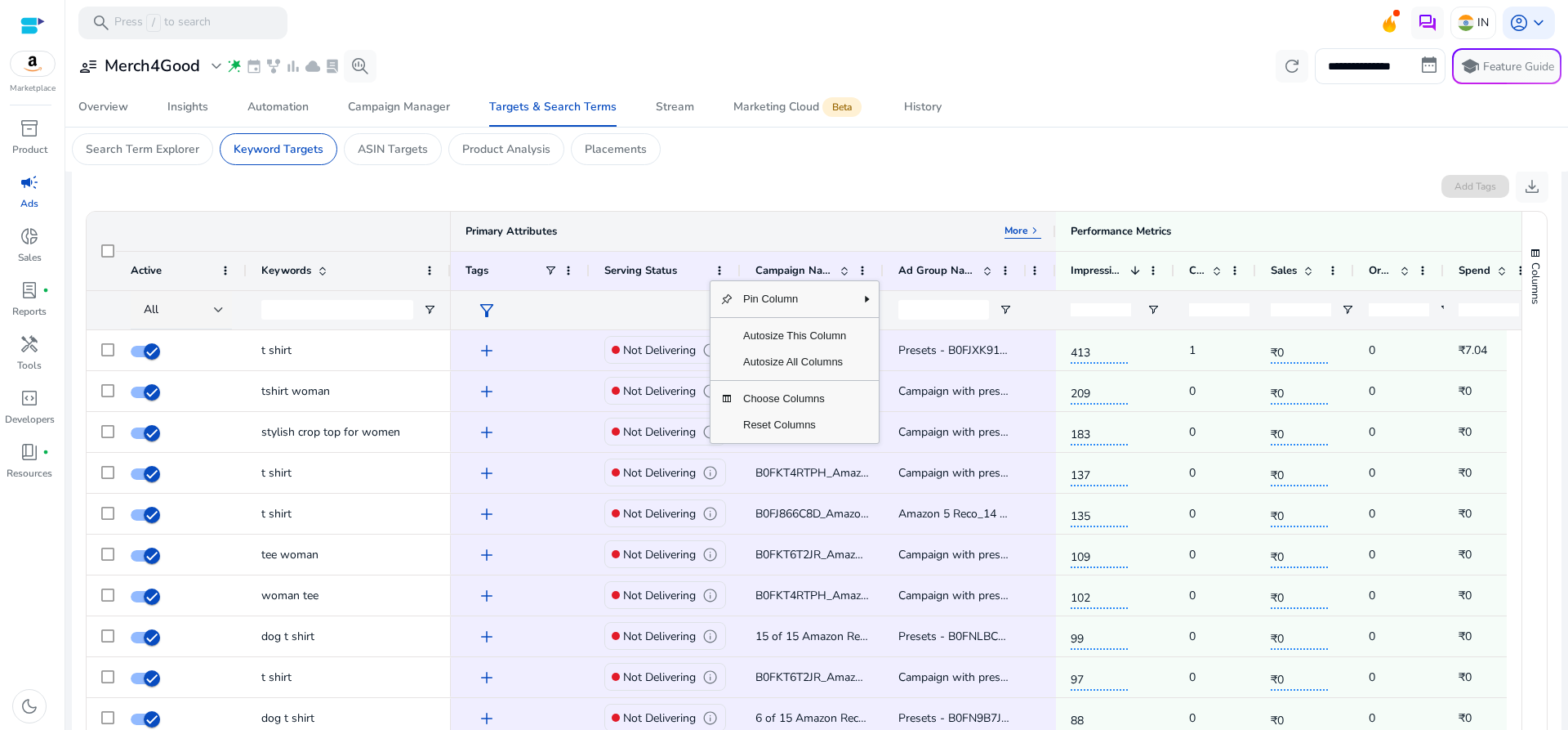
click at [682, 246] on div "Primary Attributes More keyboard_arrow_right" at bounding box center [753, 232] width 605 height 39
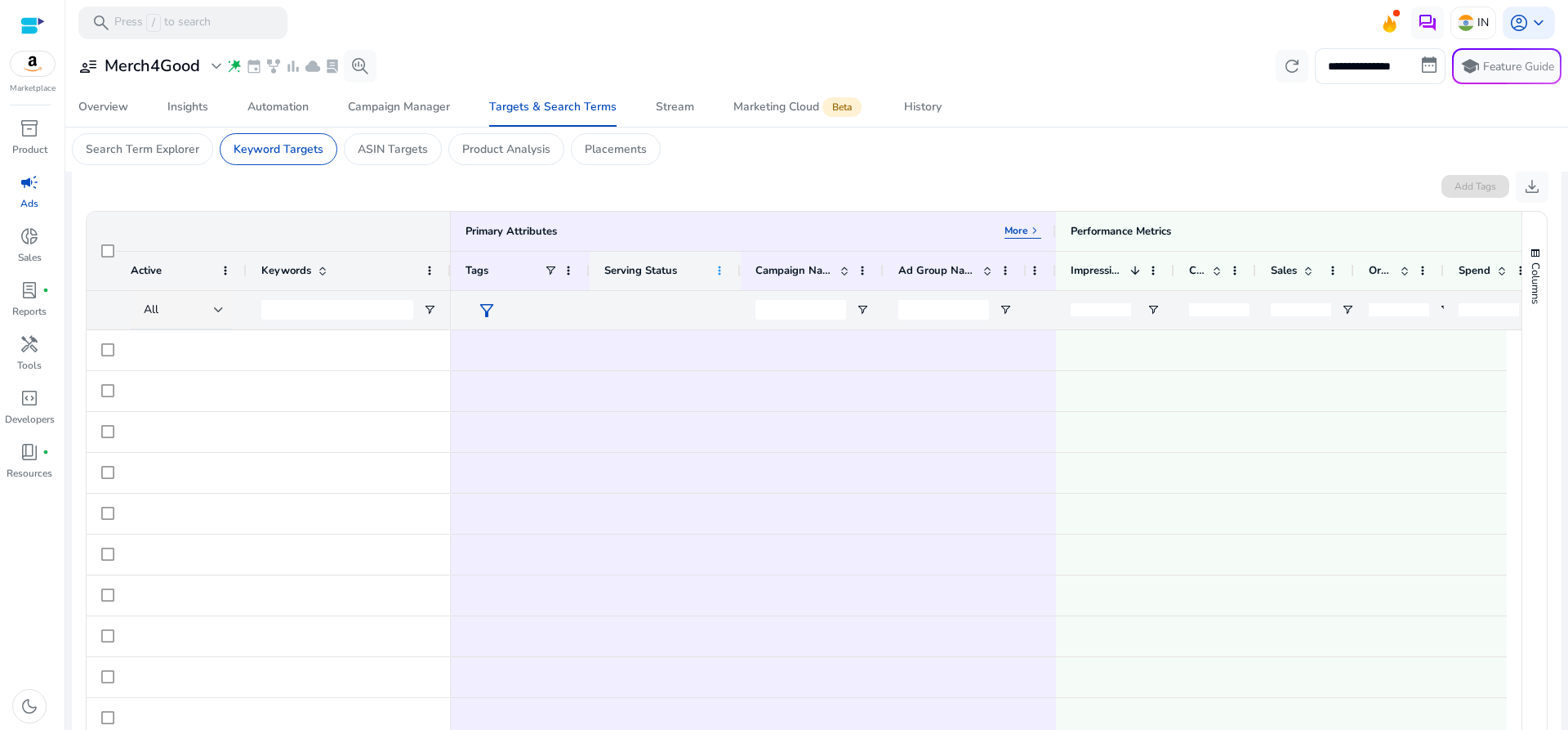
scroll to position [394, 0]
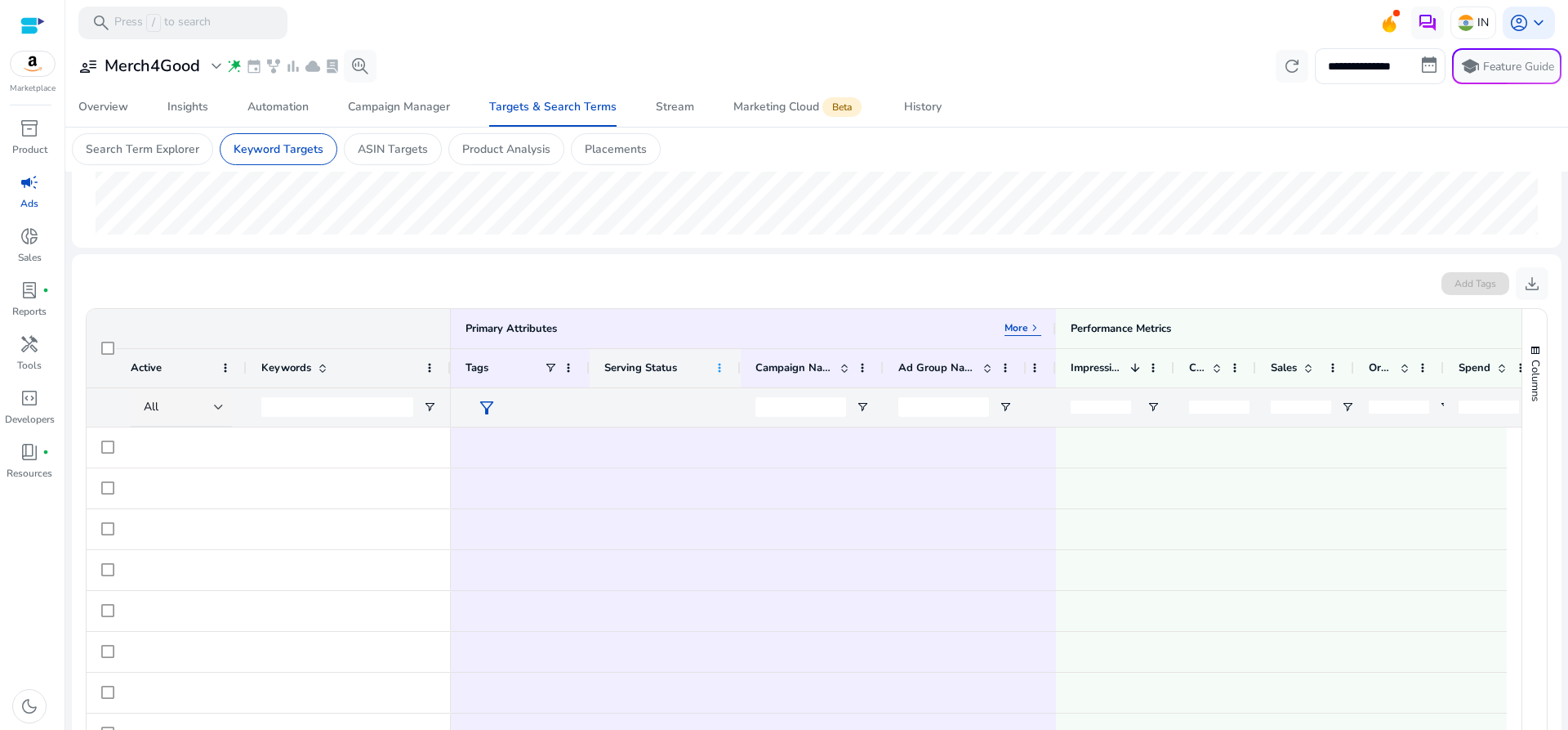
click at [719, 369] on span at bounding box center [719, 367] width 13 height 13
click at [498, 284] on div "Add Tags download" at bounding box center [817, 283] width 1463 height 32
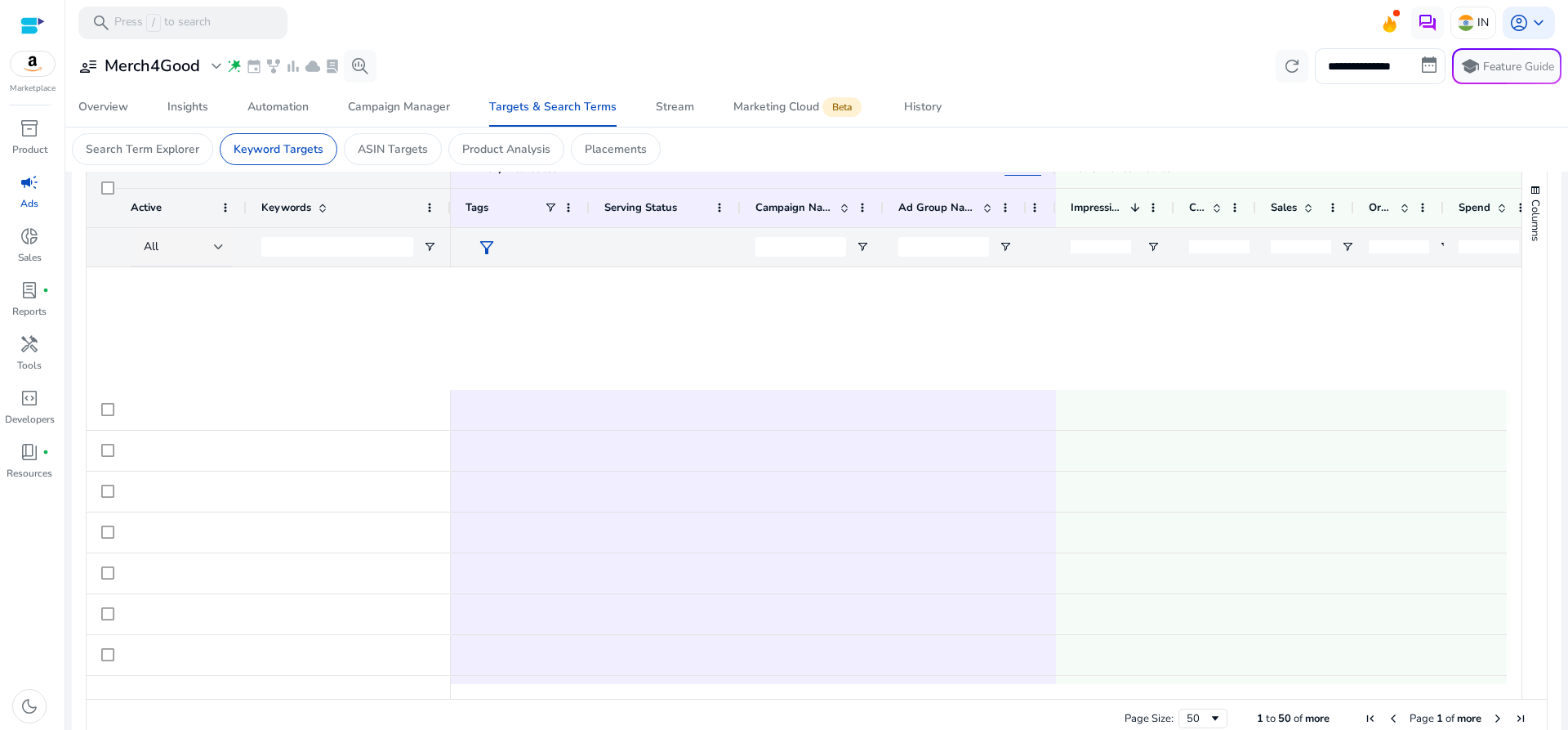
scroll to position [775, 0]
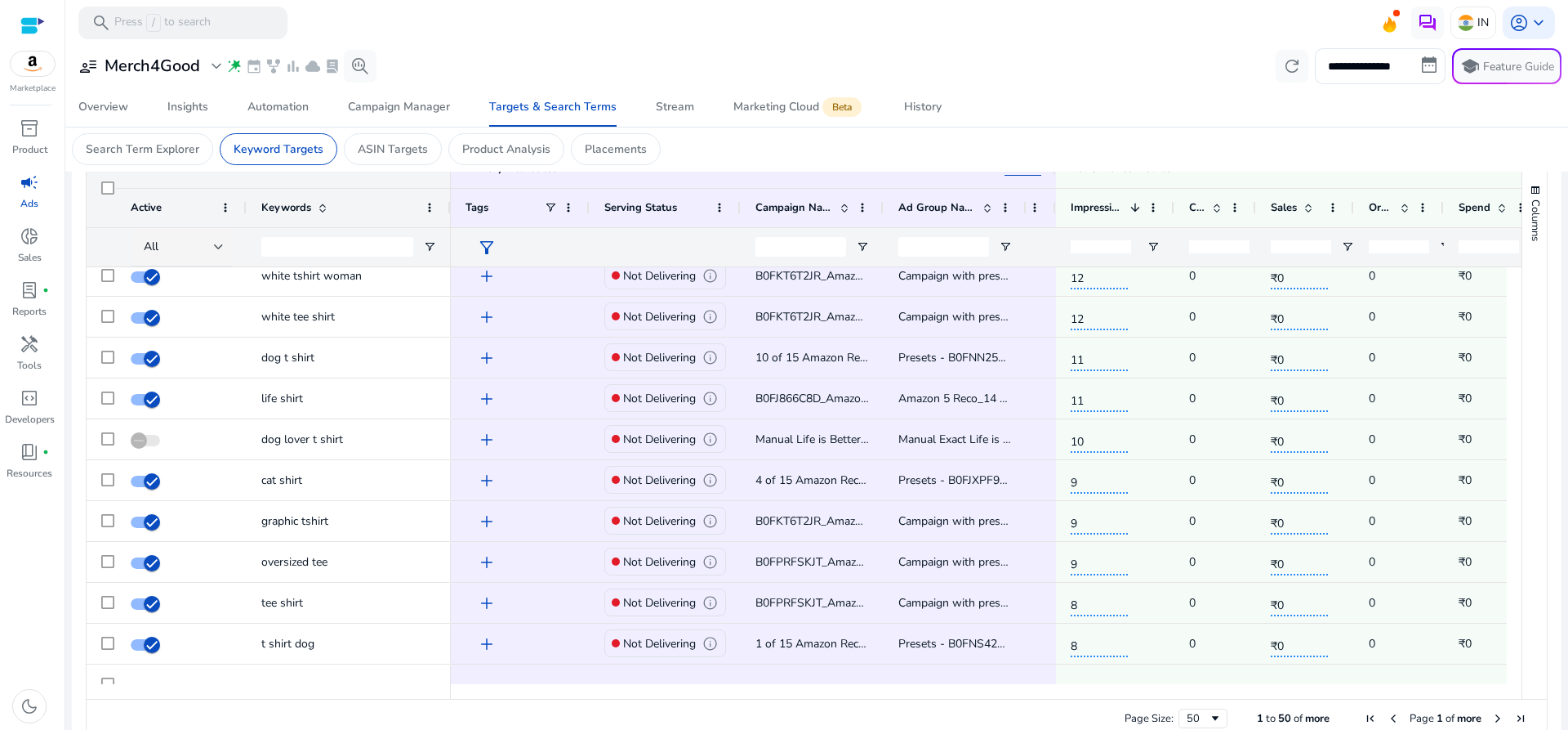
scroll to position [1495, 0]
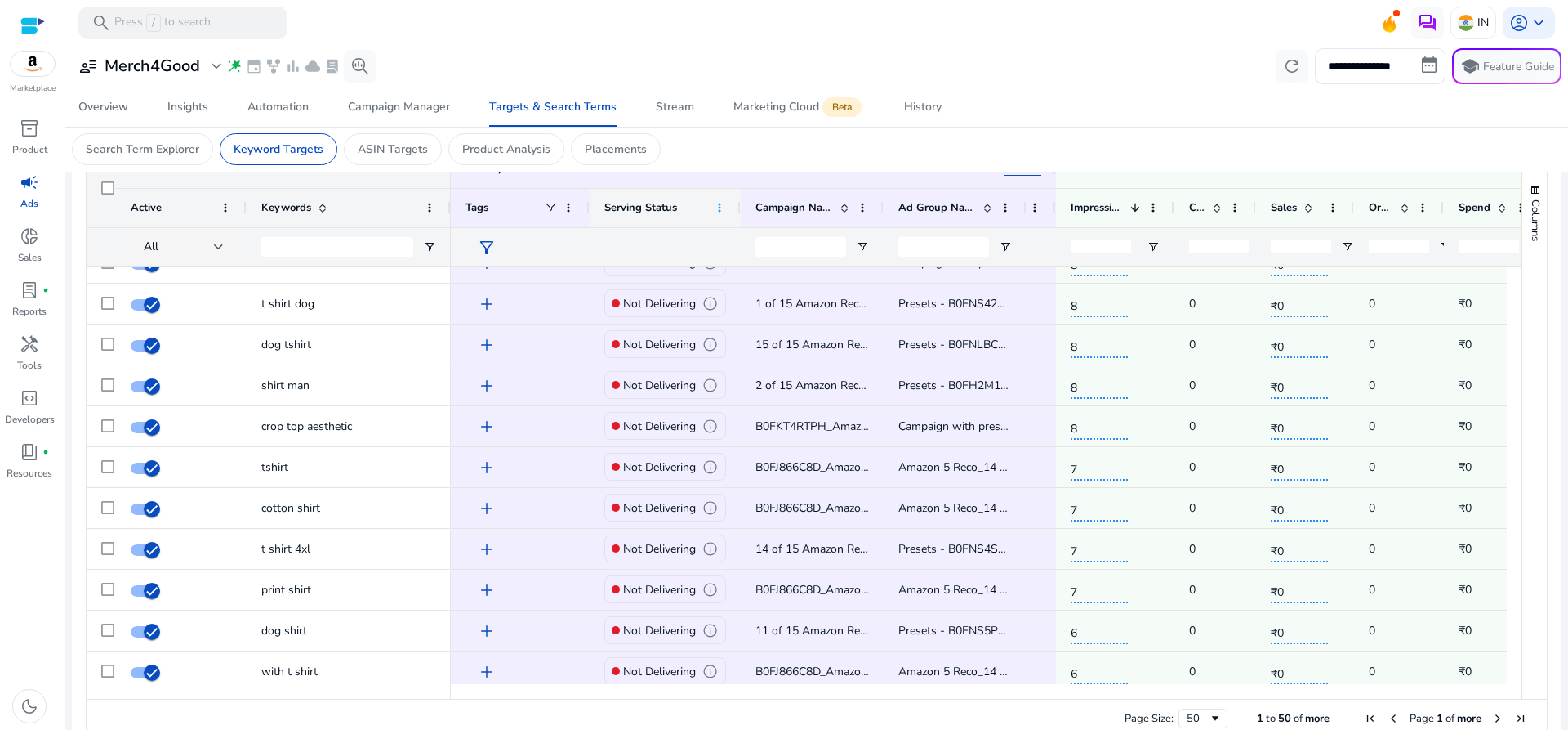
click at [722, 205] on span at bounding box center [719, 207] width 13 height 13
click at [794, 164] on mat-card "Search Term Explorer Keyword Targets ASIN Targets Product Analysis Placements" at bounding box center [817, 149] width 1516 height 45
click at [405, 163] on div "ASIN Targets" at bounding box center [393, 149] width 98 height 31
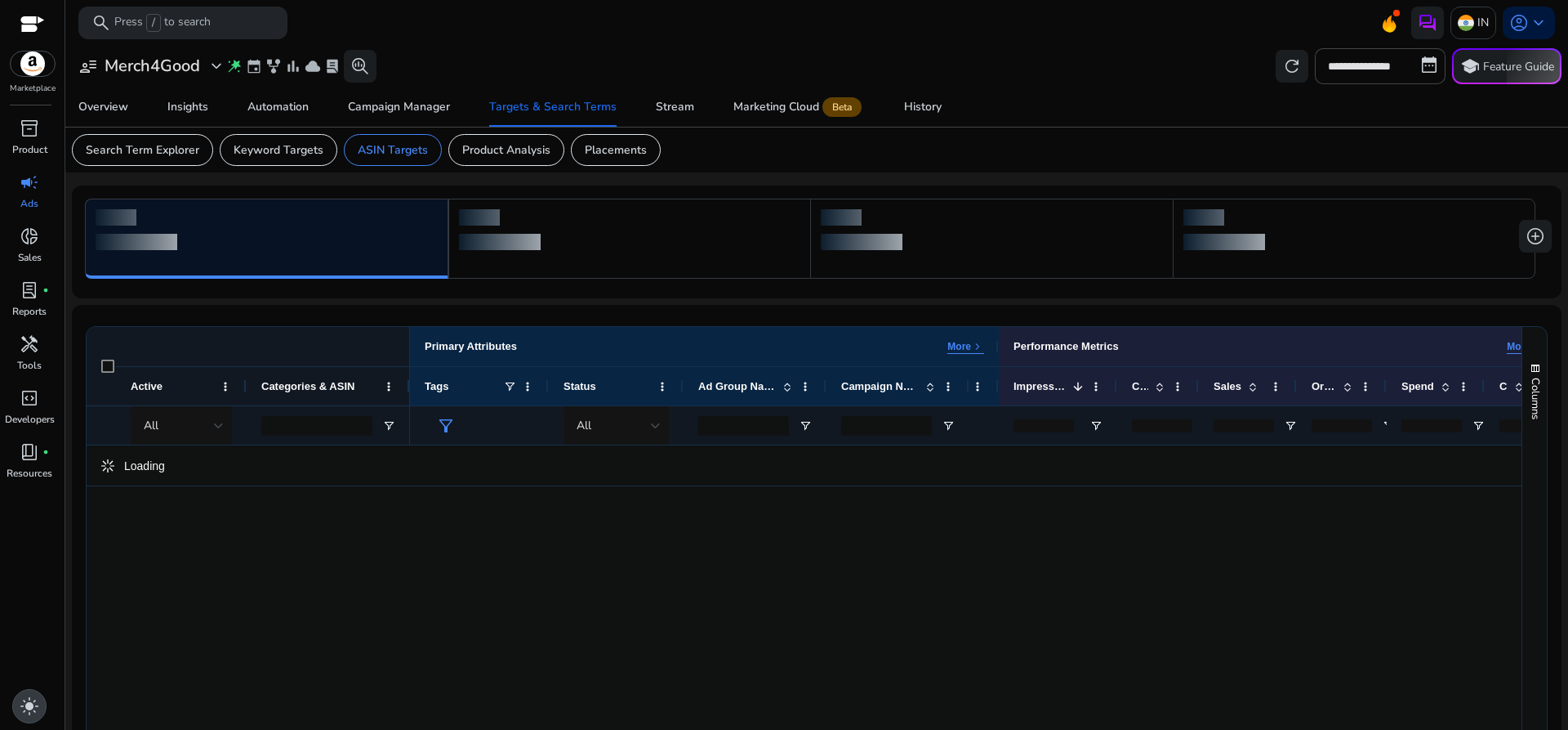
click at [30, 697] on span "light_mode" at bounding box center [29, 706] width 20 height 20
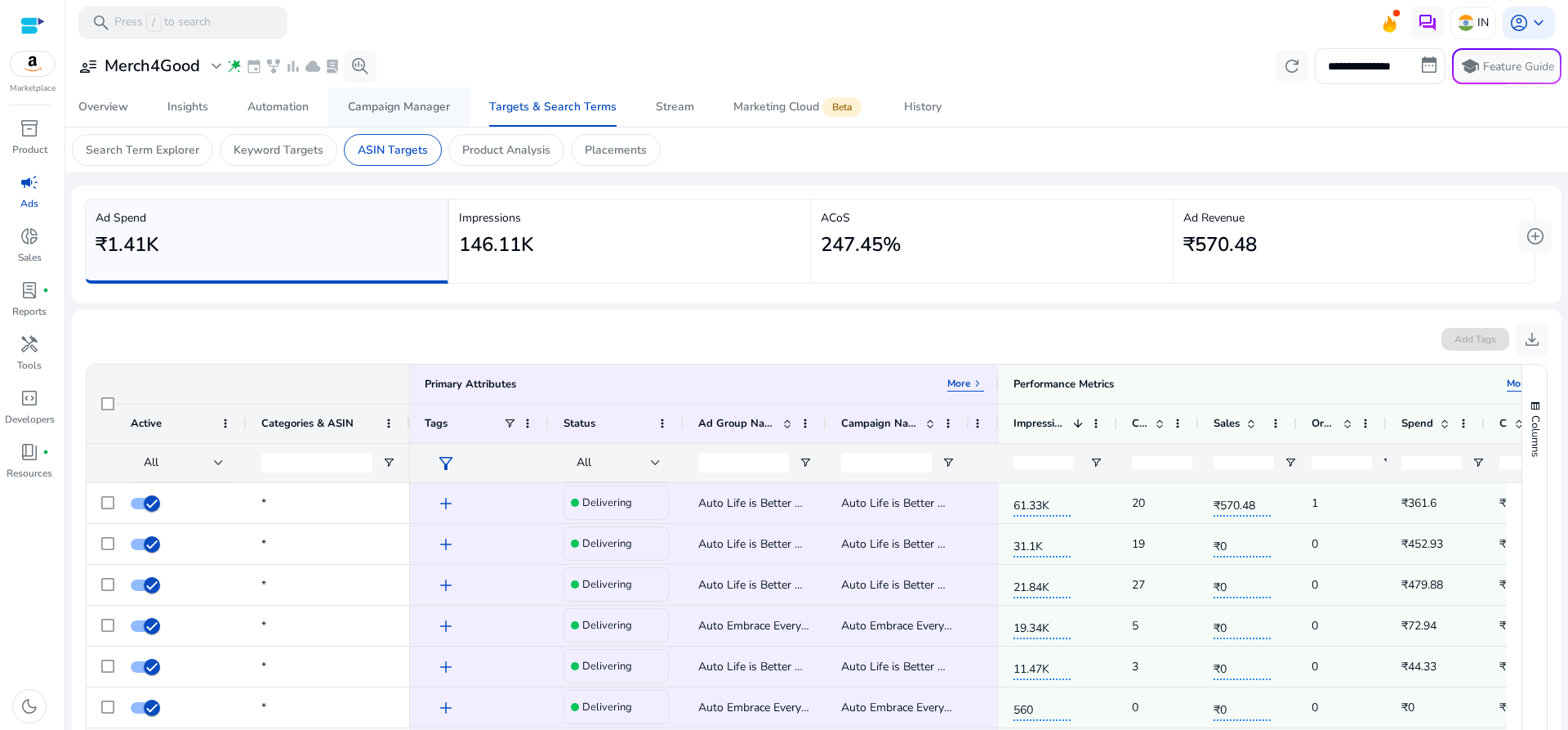
click at [409, 101] on div "Campaign Manager" at bounding box center [399, 107] width 102 height 12
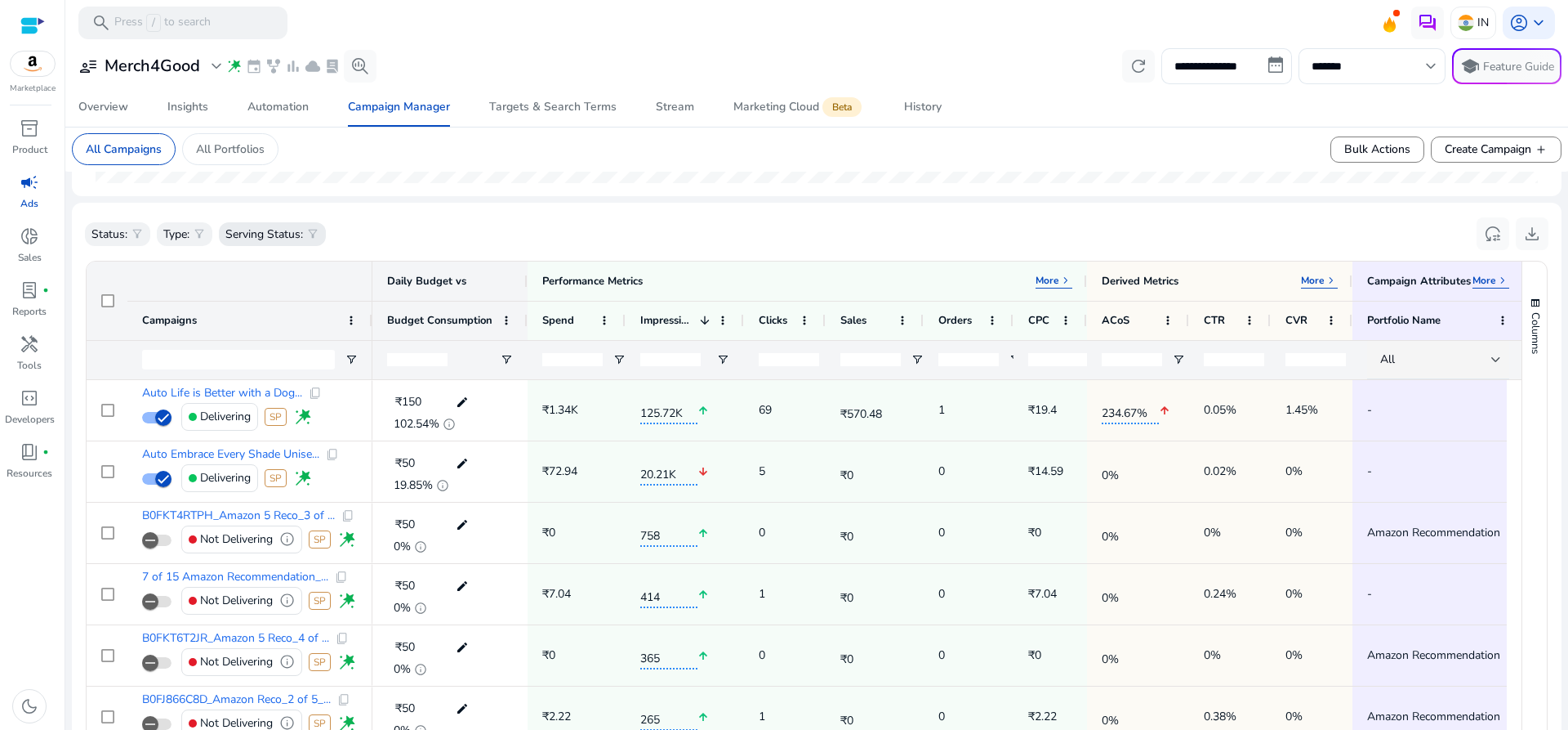
click at [307, 230] on div "Serving Status: filter_alt" at bounding box center [272, 235] width 107 height 24
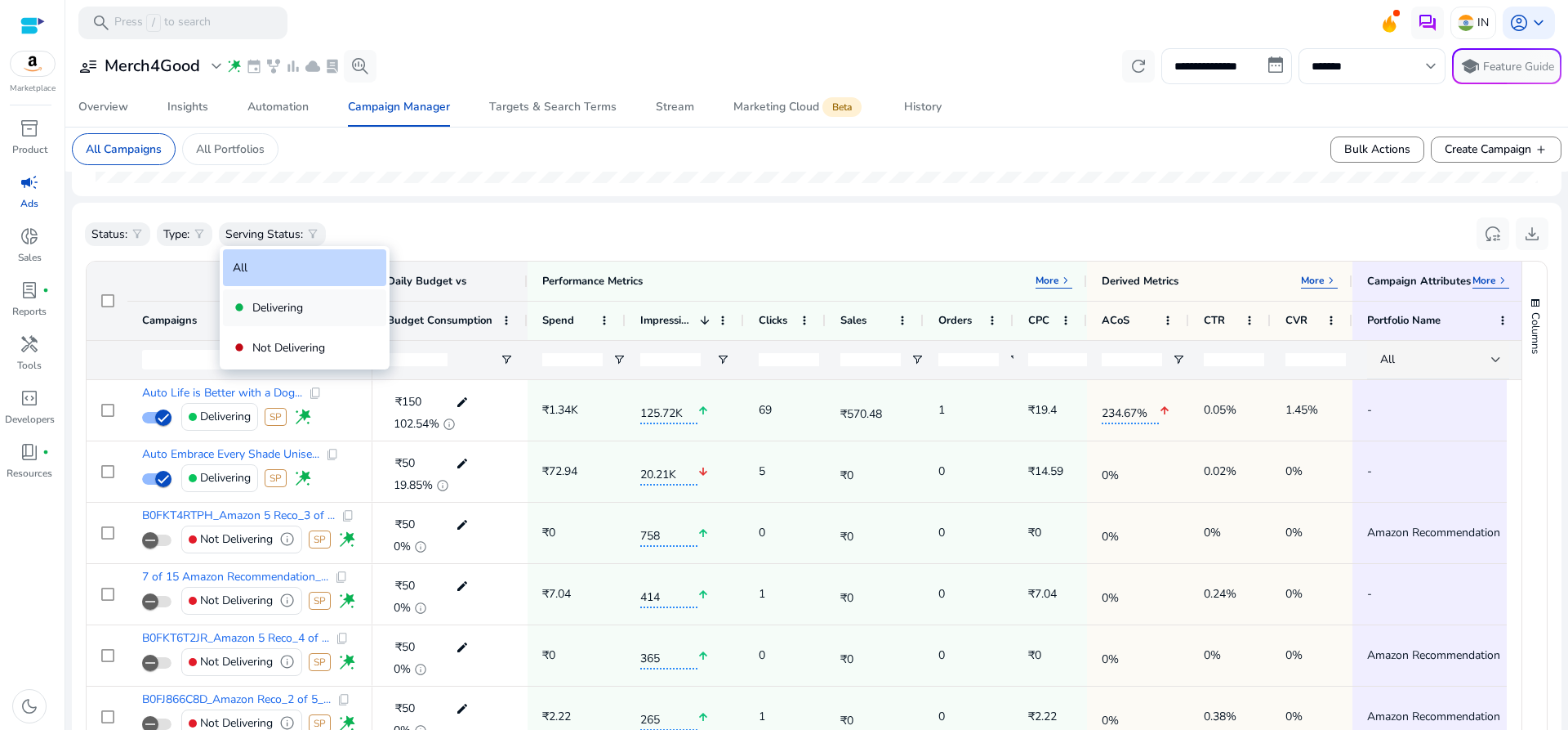
click at [286, 289] on div "fiber_manual_record Delivering" at bounding box center [304, 307] width 164 height 36
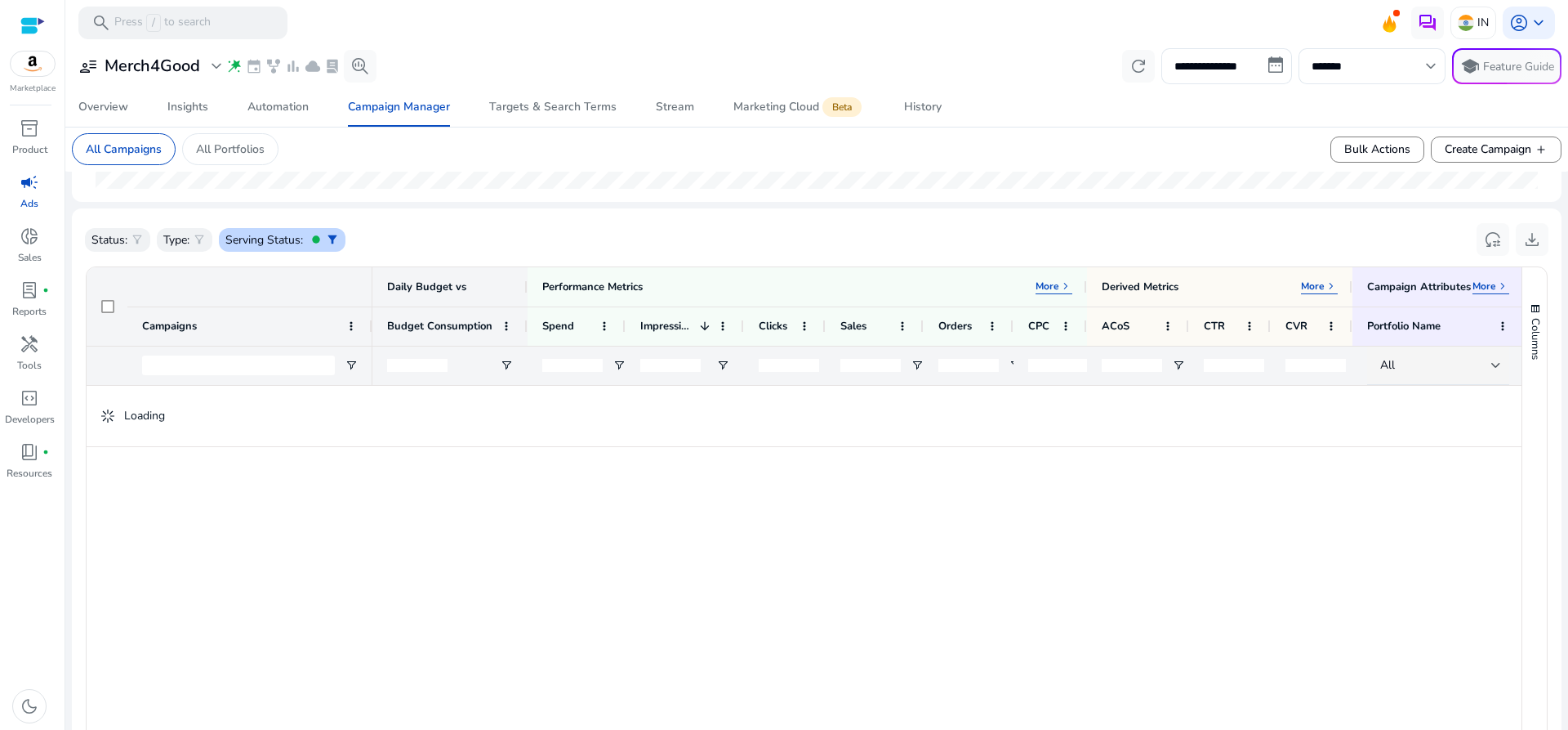
scroll to position [457, 0]
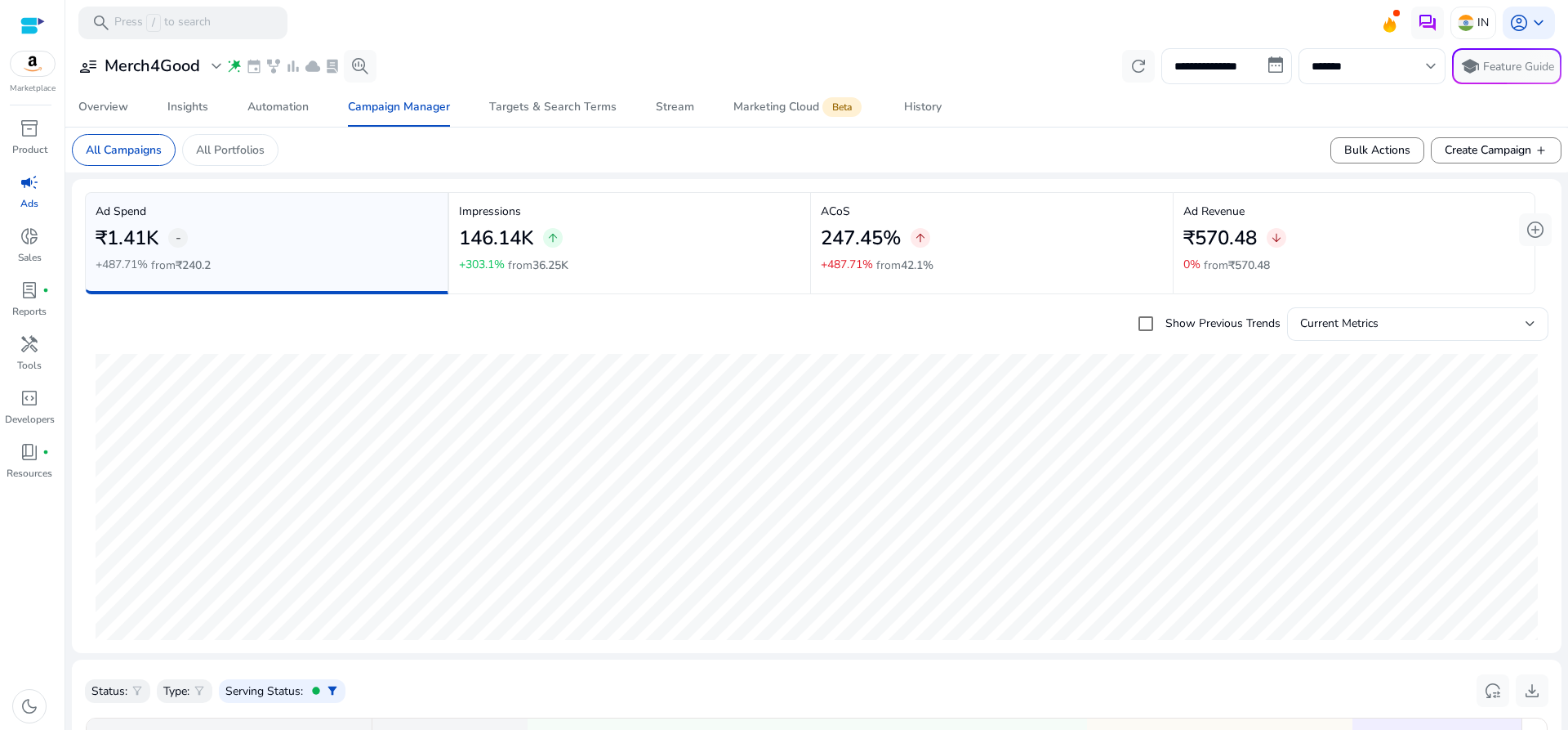
scroll to position [457, 0]
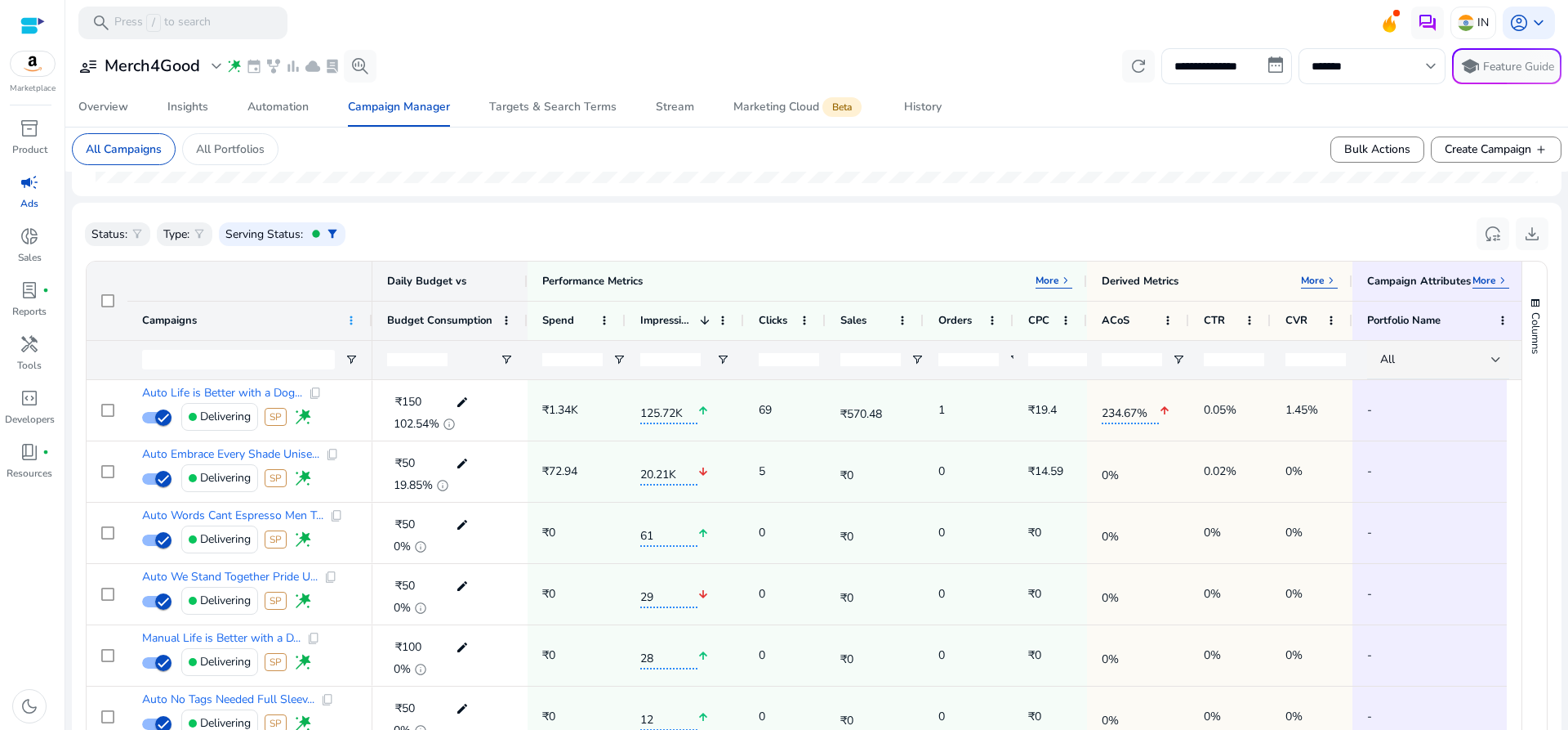
click at [351, 317] on span at bounding box center [350, 320] width 13 height 13
click at [516, 235] on div "Status: filter_alt Type: filter_alt Serving Status: fiber_manual_record filter_…" at bounding box center [817, 234] width 1463 height 36
click at [200, 107] on div "Insights" at bounding box center [188, 107] width 41 height 12
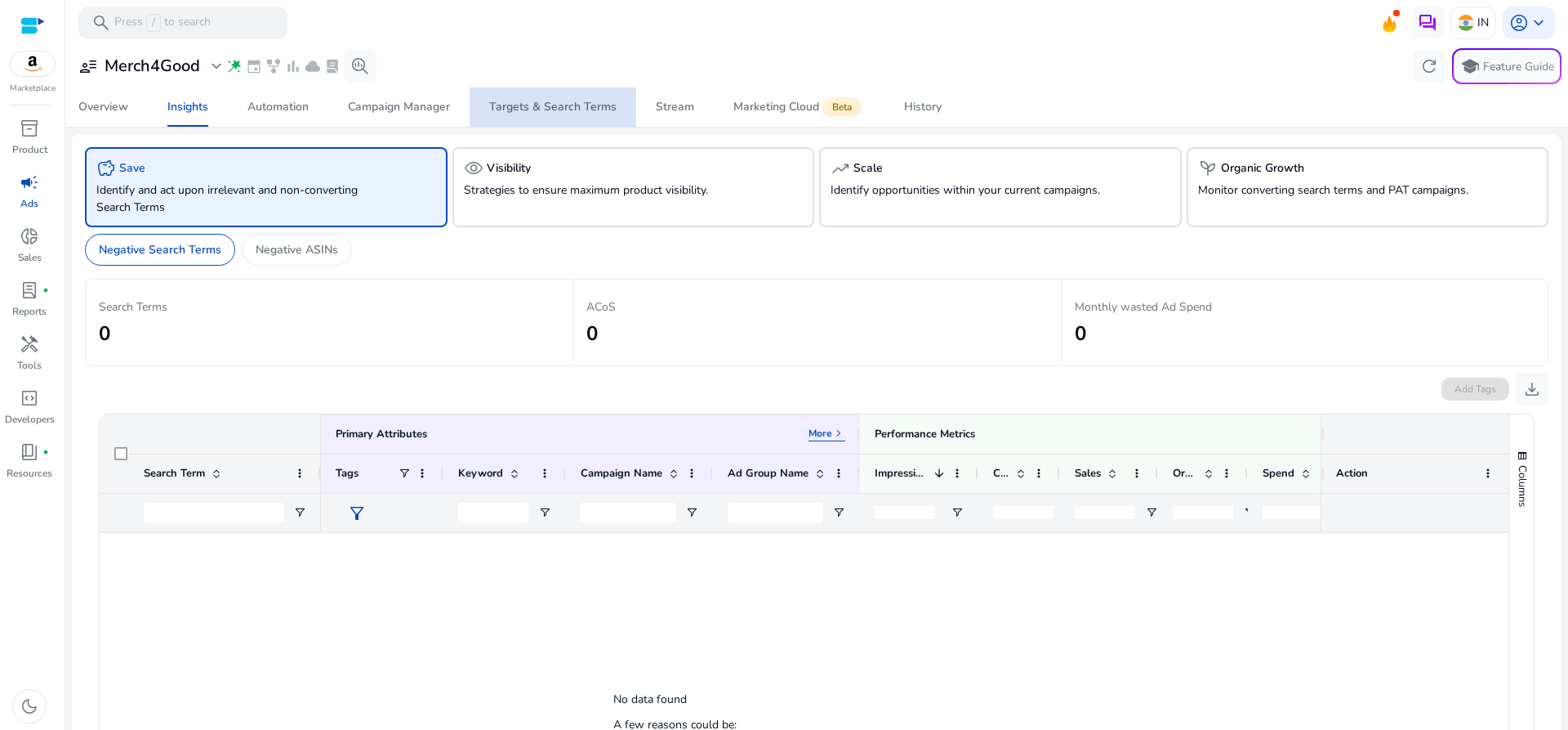
click at [591, 108] on div "Targets & Search Terms" at bounding box center [553, 107] width 127 height 12
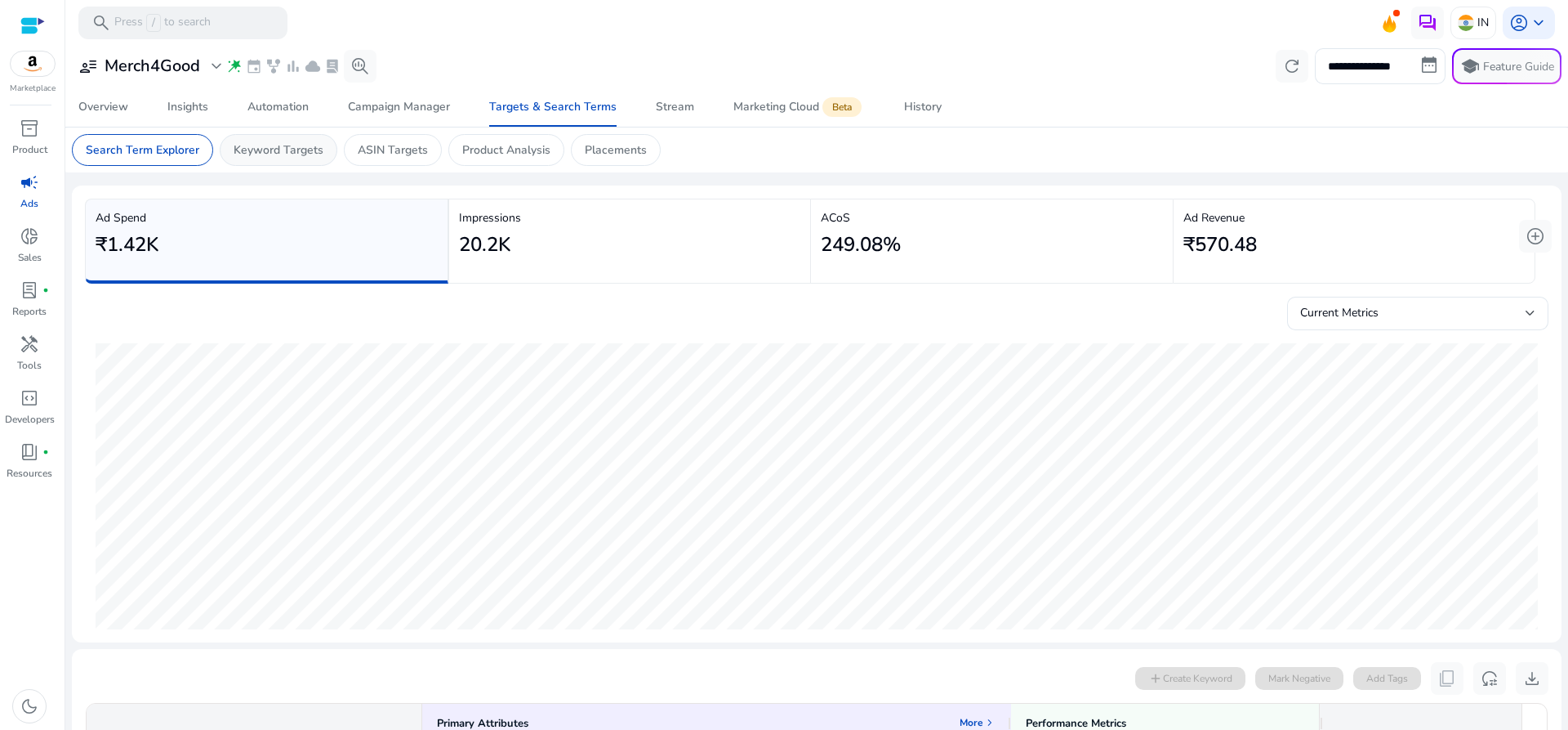
click at [295, 159] on div "Keyword Targets" at bounding box center [278, 150] width 118 height 31
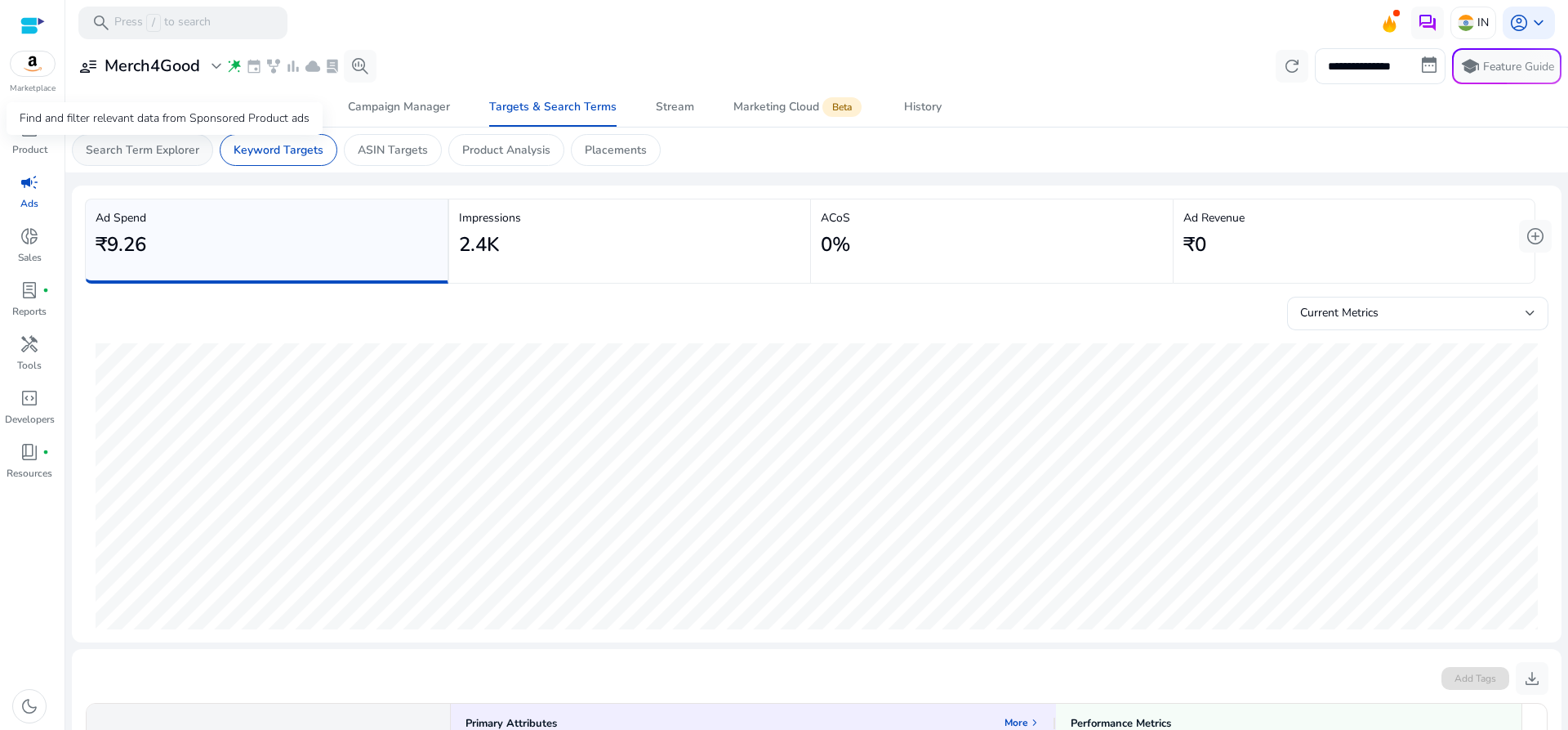
click at [171, 151] on p "Search Term Explorer" at bounding box center [142, 149] width 114 height 17
